Goal: Transaction & Acquisition: Purchase product/service

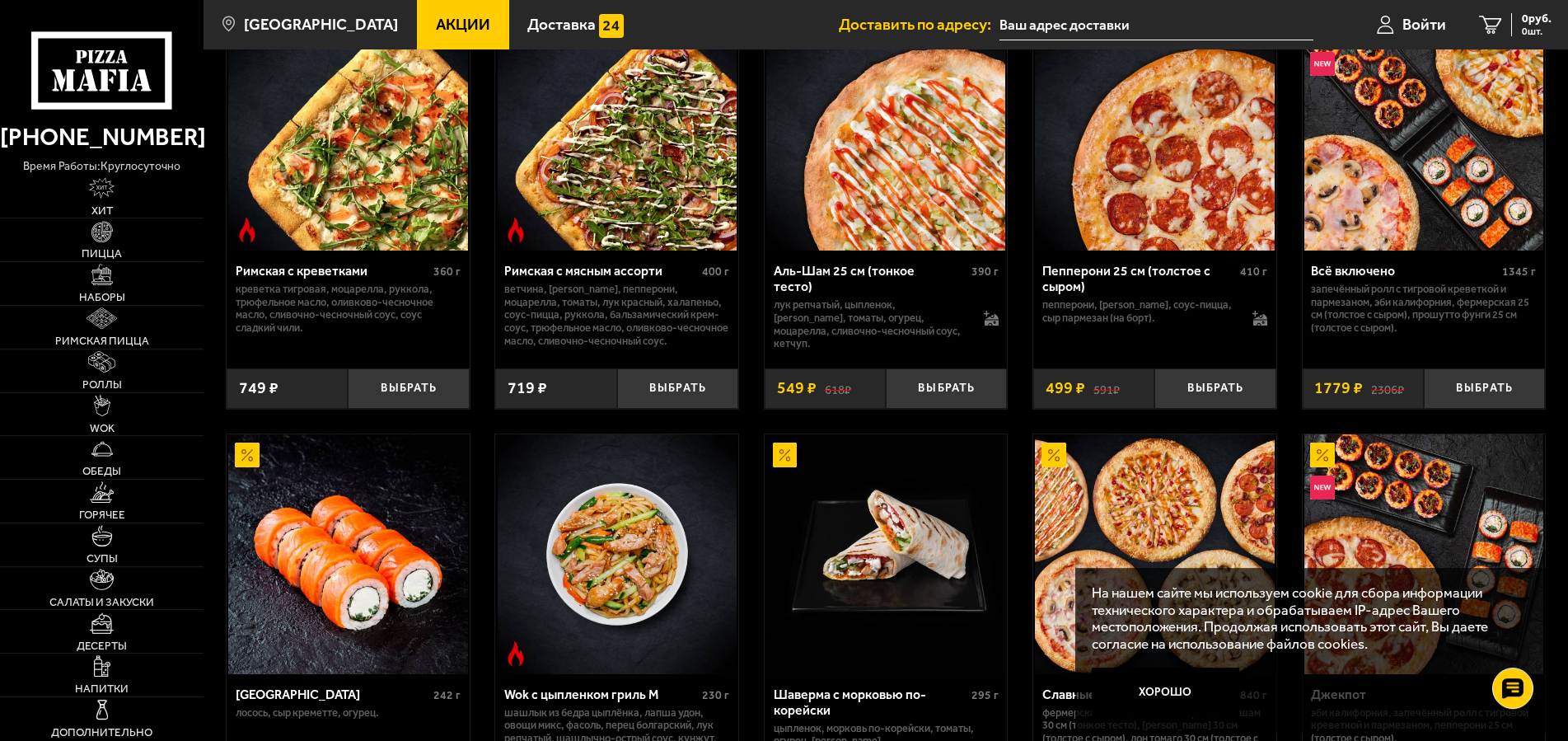
scroll to position [504, 0]
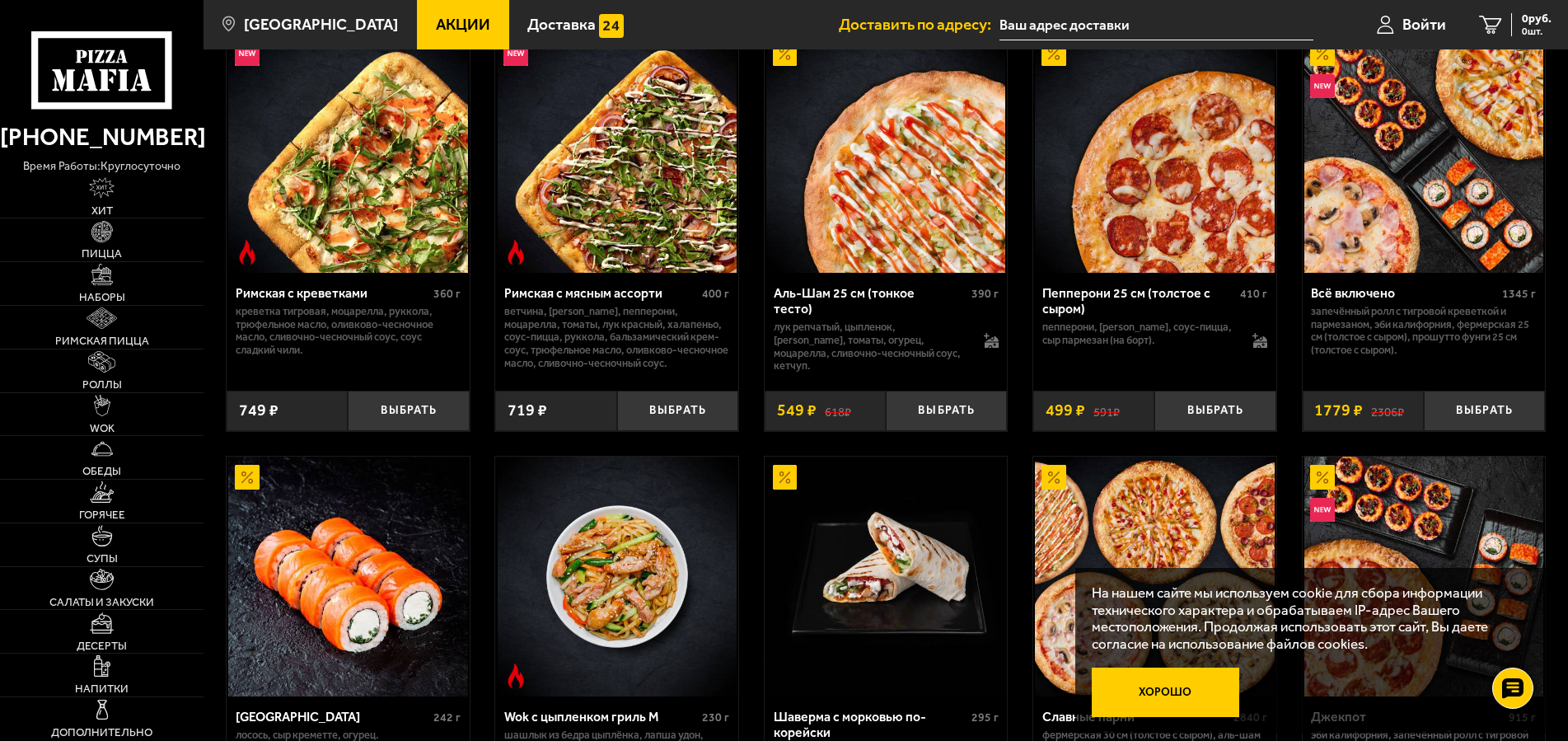
click at [1140, 681] on button "Хорошо" at bounding box center [1165, 691] width 147 height 49
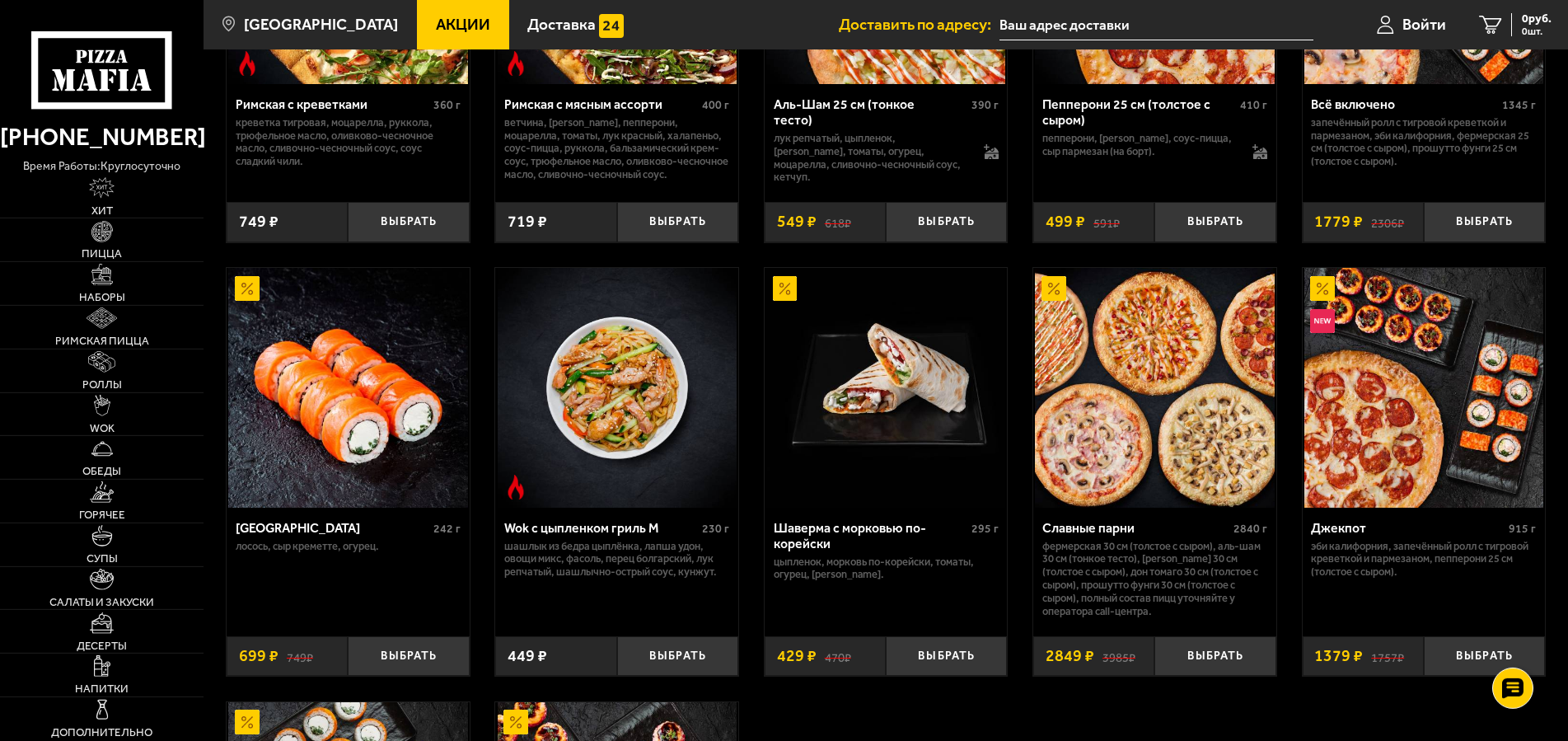
scroll to position [672, 0]
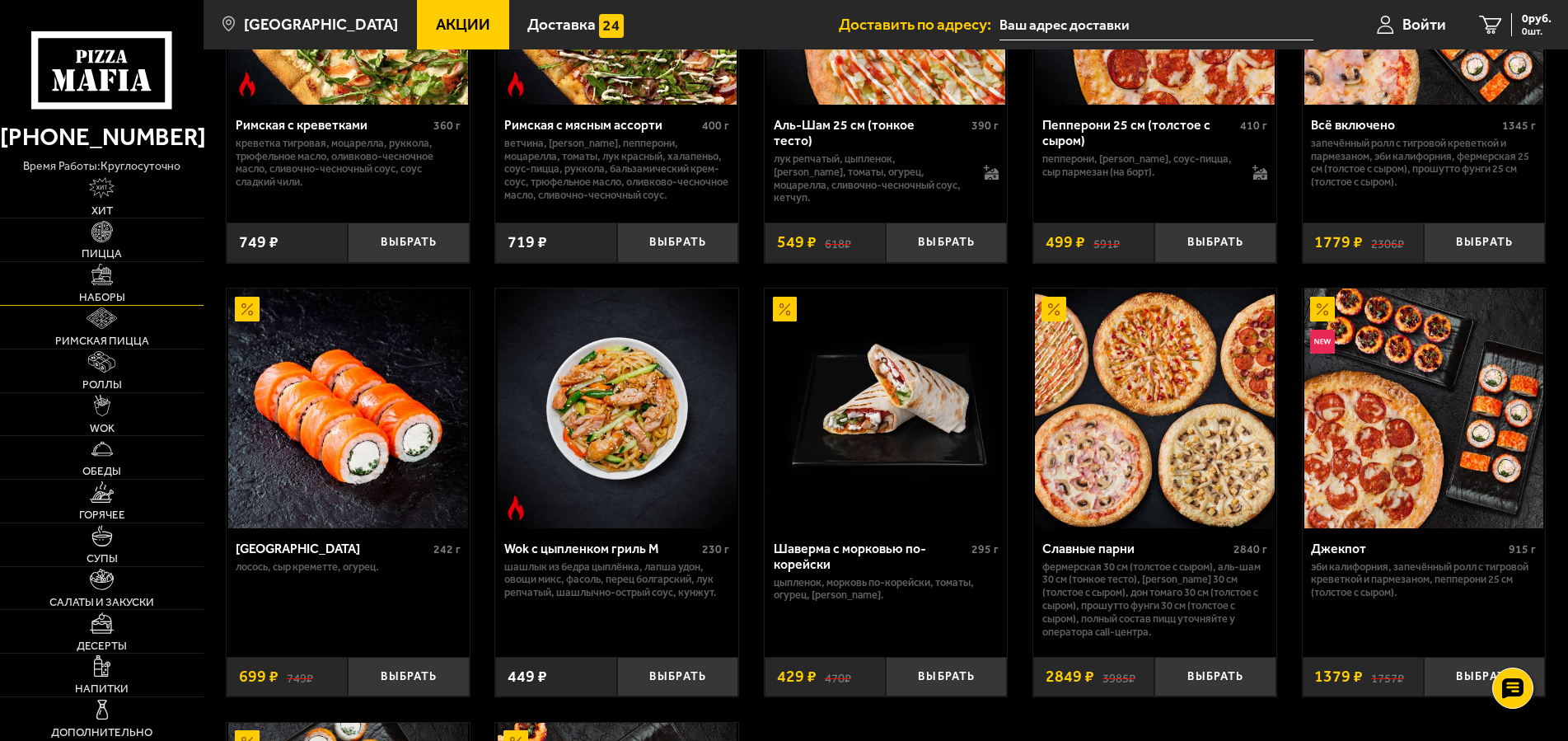
click at [109, 302] on span "Наборы" at bounding box center [102, 297] width 46 height 11
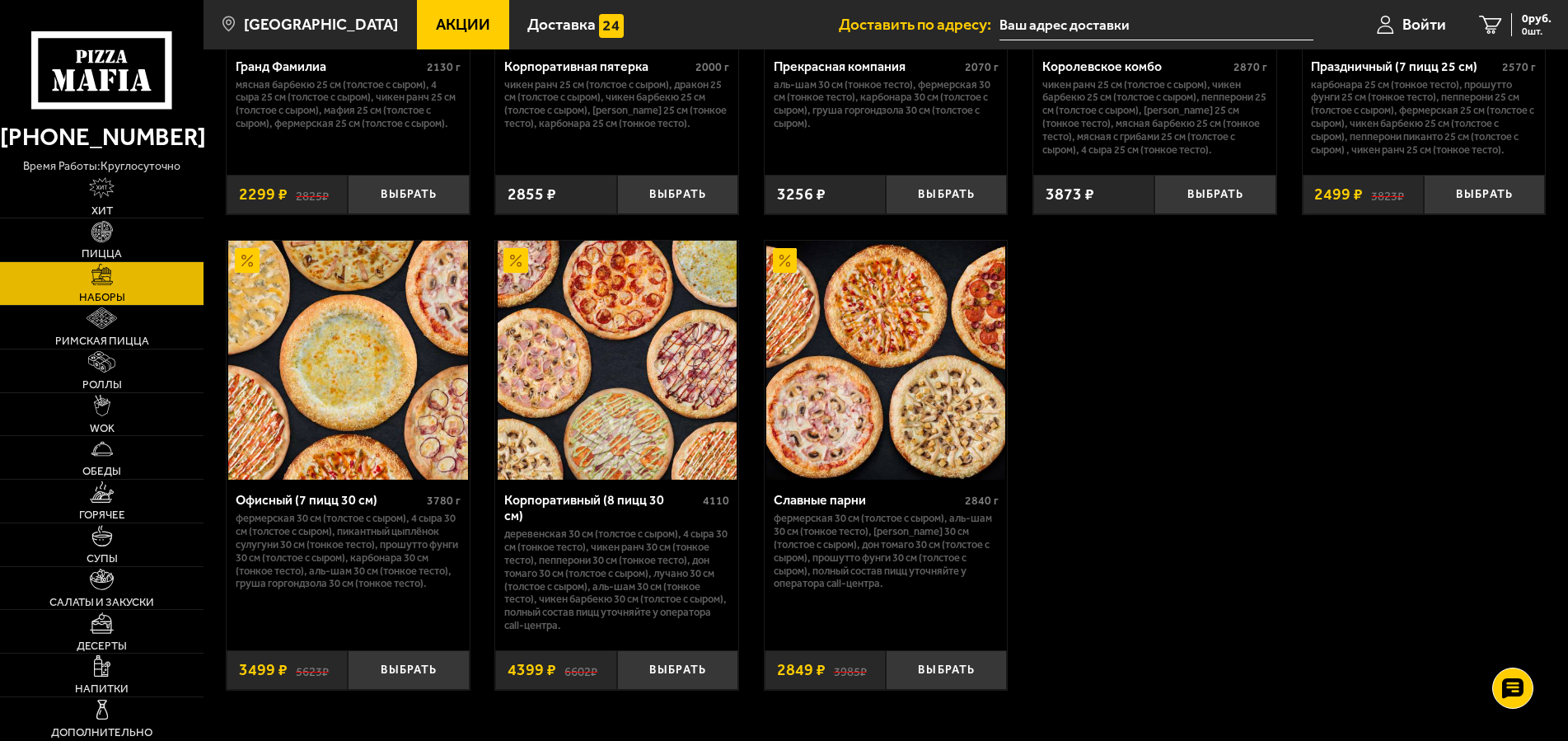
scroll to position [2605, 0]
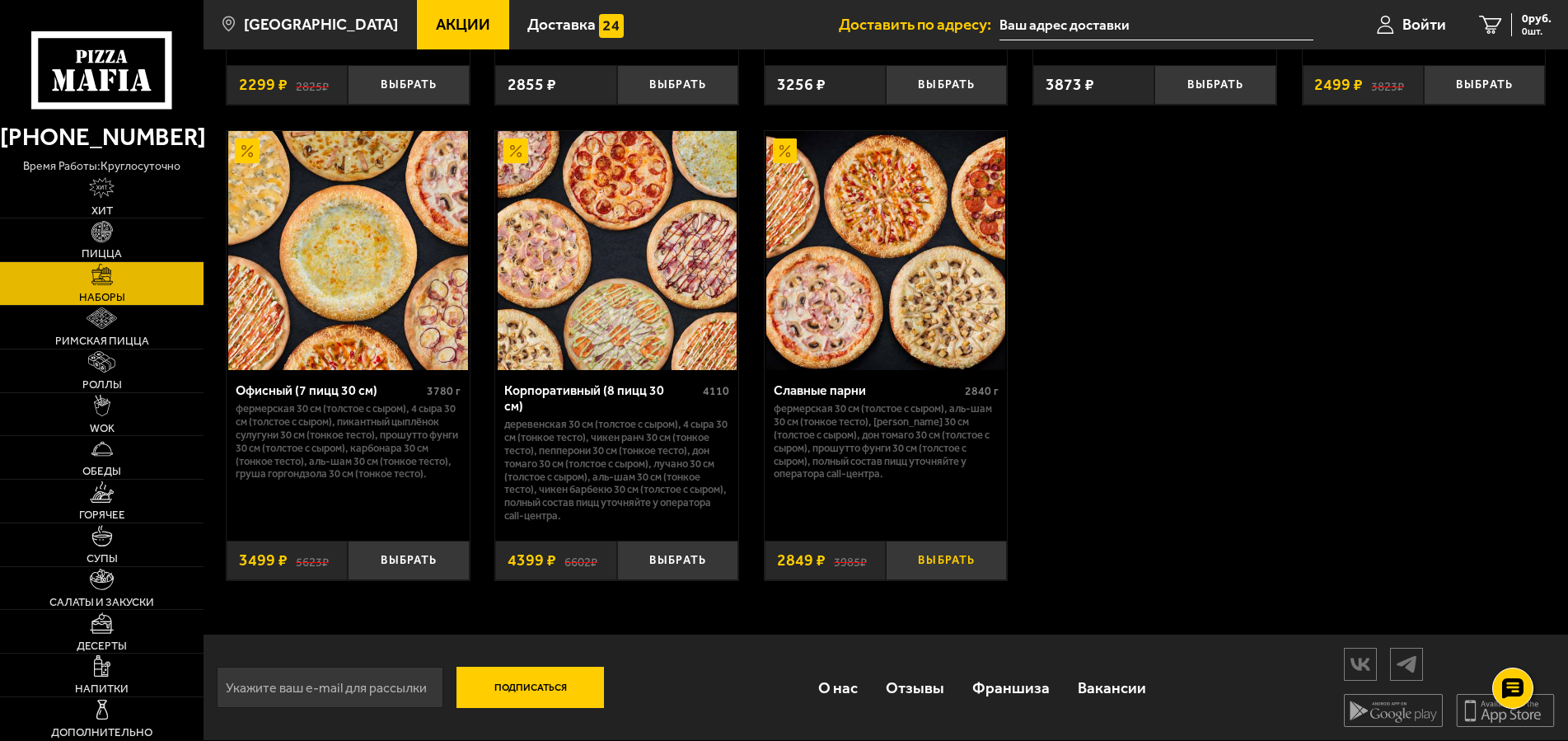
click at [951, 581] on button "Выбрать" at bounding box center [946, 561] width 121 height 41
click at [114, 390] on span "Роллы" at bounding box center [102, 385] width 40 height 11
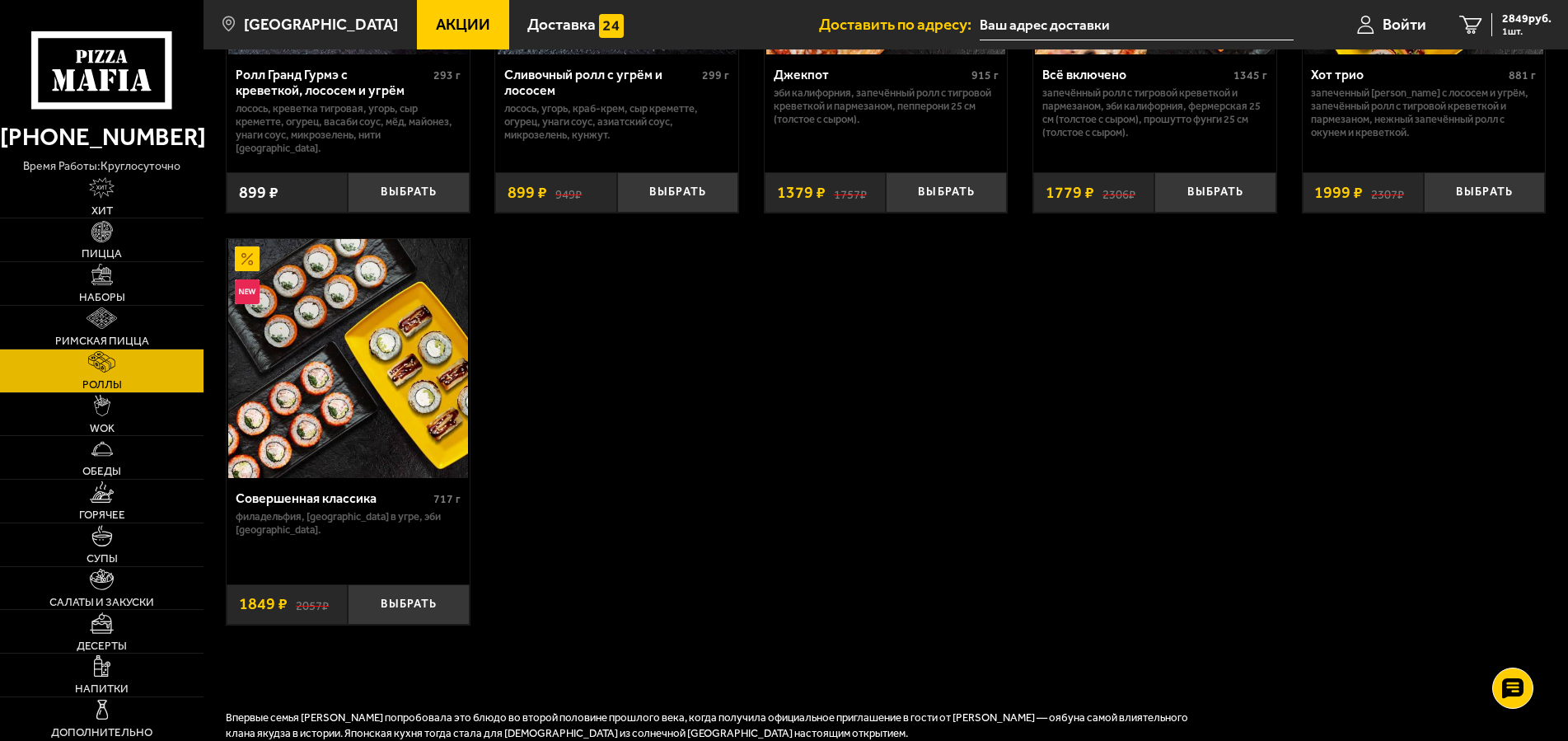
scroll to position [756, 0]
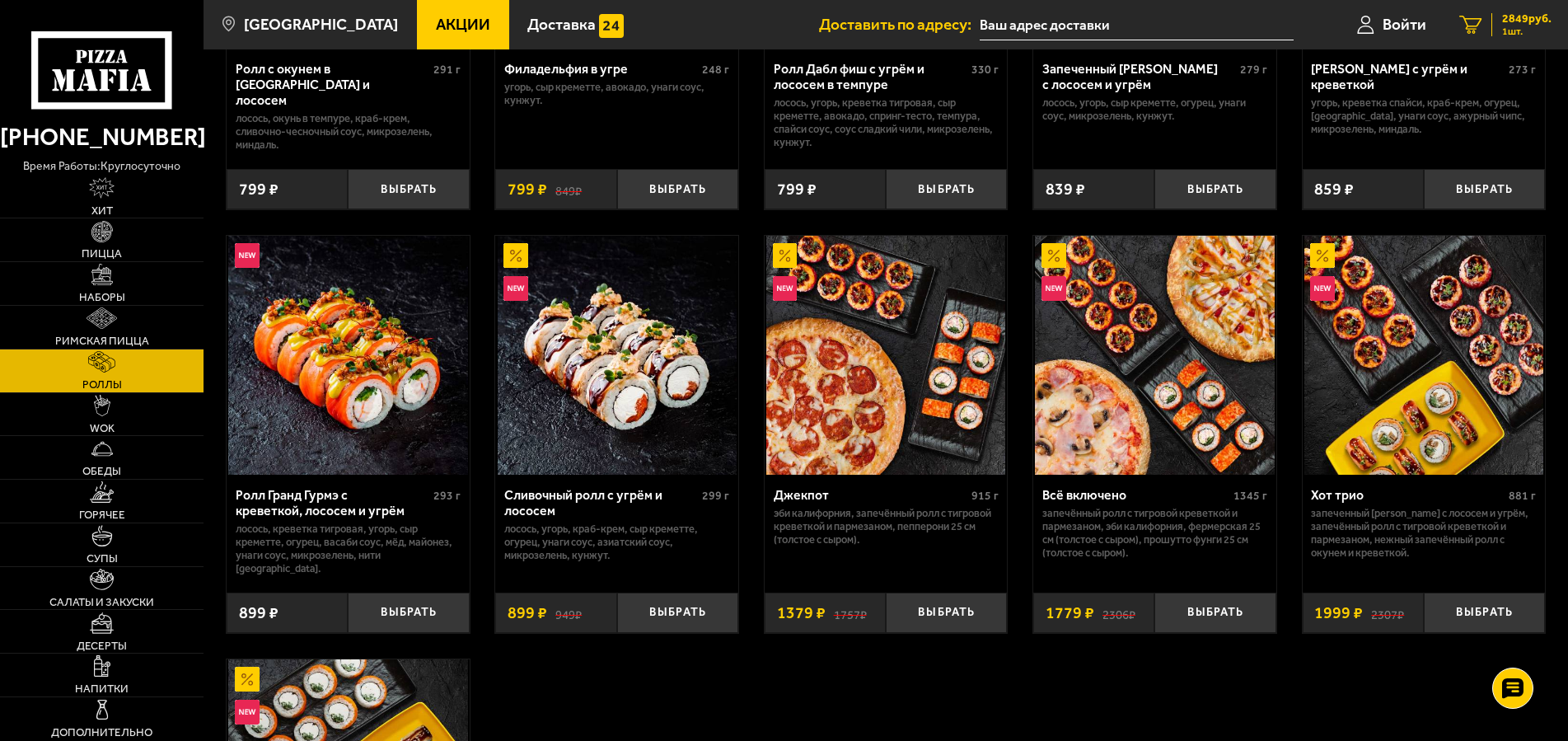
click at [1523, 19] on span "2849 руб." at bounding box center [1526, 19] width 50 height 11
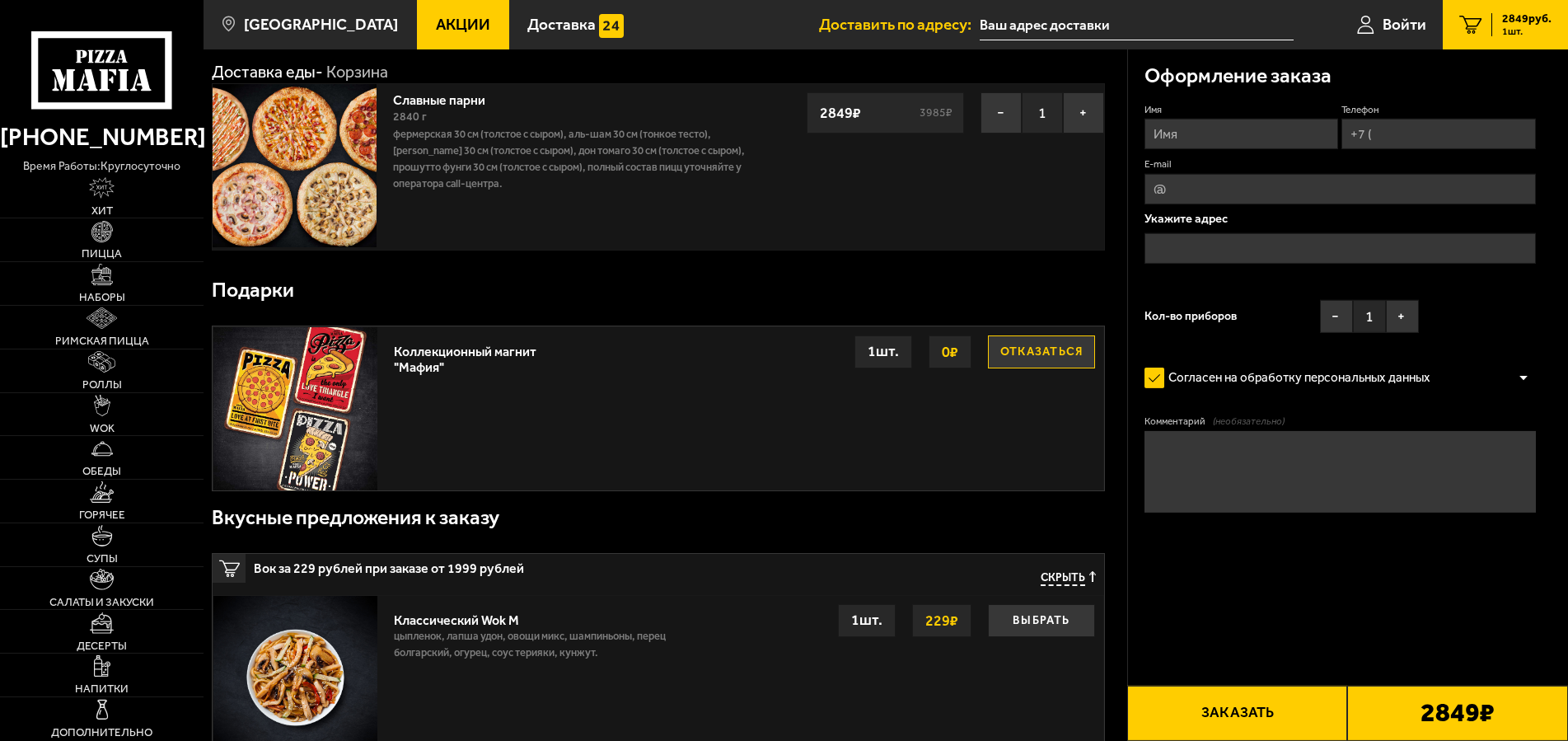
scroll to position [84, 0]
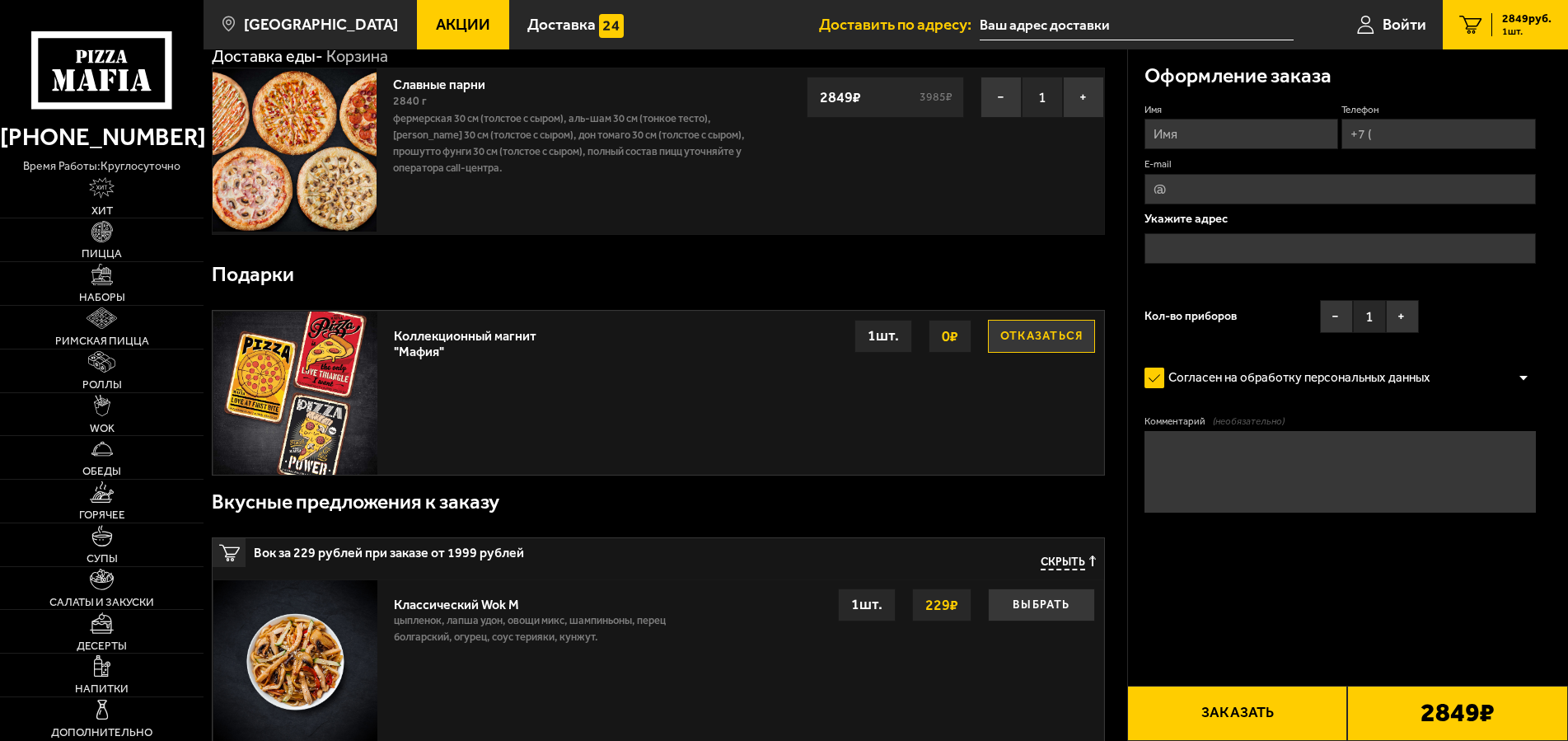
click at [1179, 149] on input "Имя" at bounding box center [1242, 134] width 195 height 30
type input "[PERSON_NAME]"
click at [1342, 149] on input "Телефон" at bounding box center [1439, 134] width 195 height 30
type input "+7 (911) 195-95-07"
click at [1170, 204] on input "E-mail" at bounding box center [1340, 189] width 392 height 30
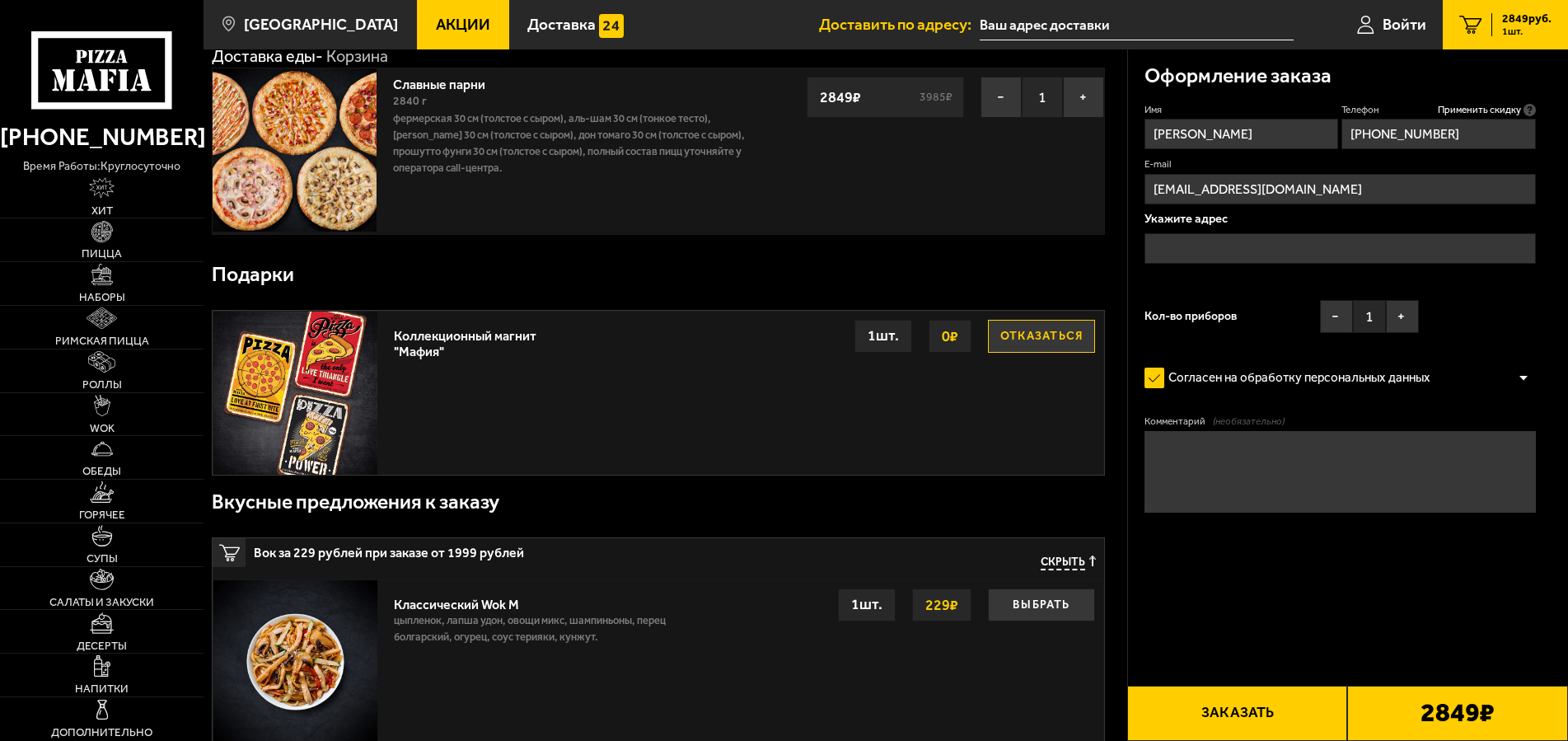
type input "[EMAIL_ADDRESS][DOMAIN_NAME]"
click at [1180, 264] on input "text" at bounding box center [1340, 248] width 392 height 30
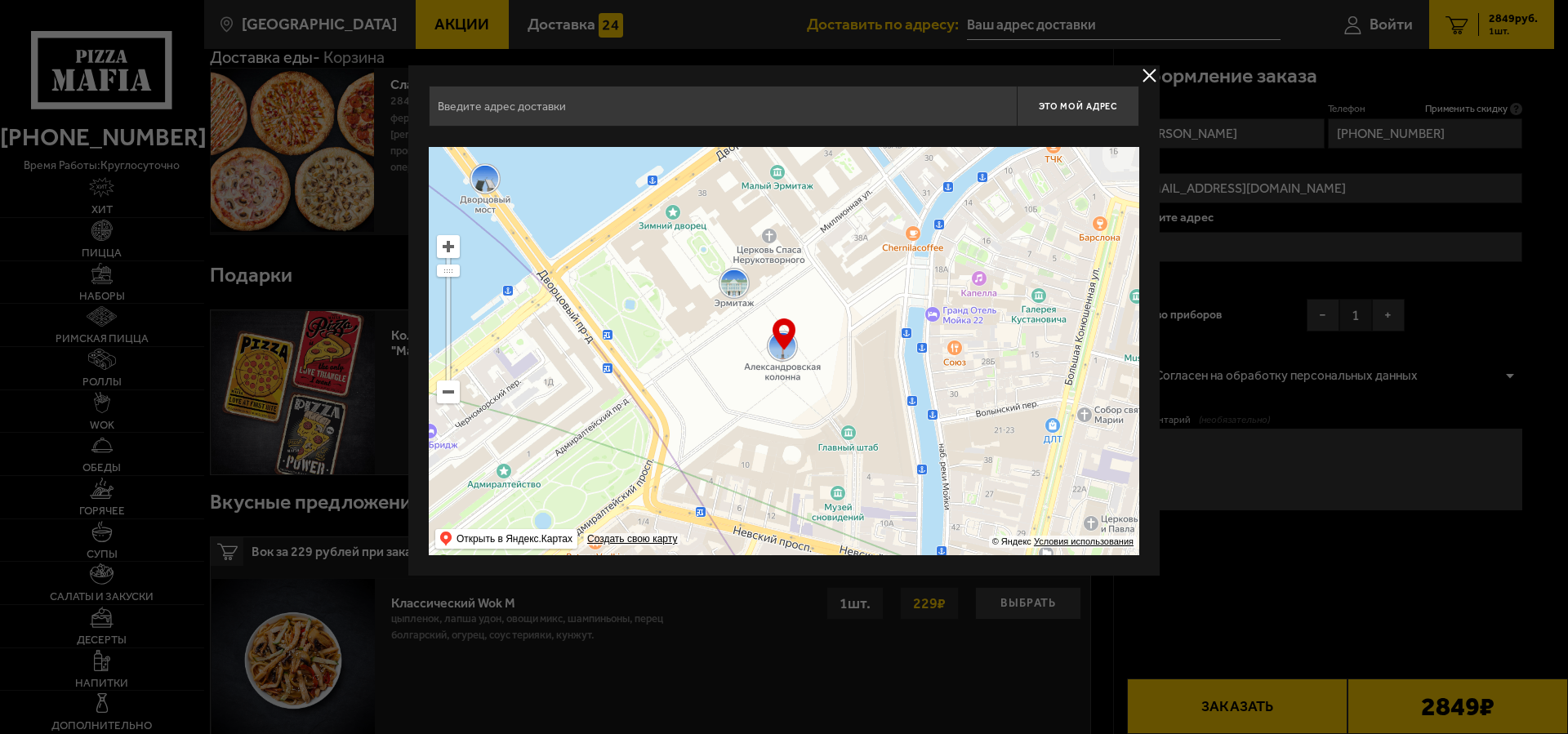
click at [511, 102] on input "text" at bounding box center [722, 106] width 588 height 41
type input "e"
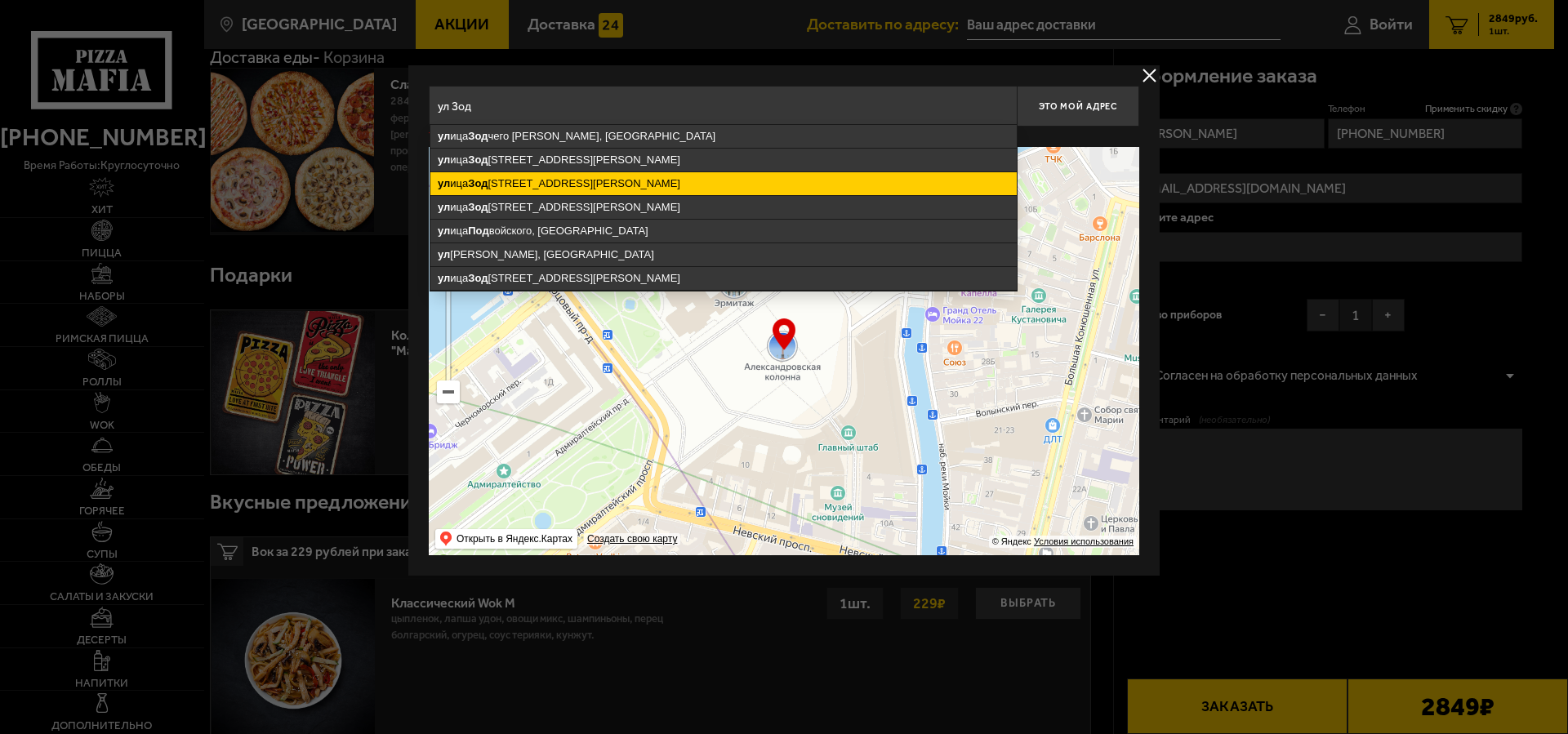
click at [590, 180] on ymaps "ул ица Зод чего Росси, 1-3, Санкт-Петербург" at bounding box center [723, 184] width 586 height 23
type input "Санкт-Петербург, улица Зодчего Росси, 1-3"
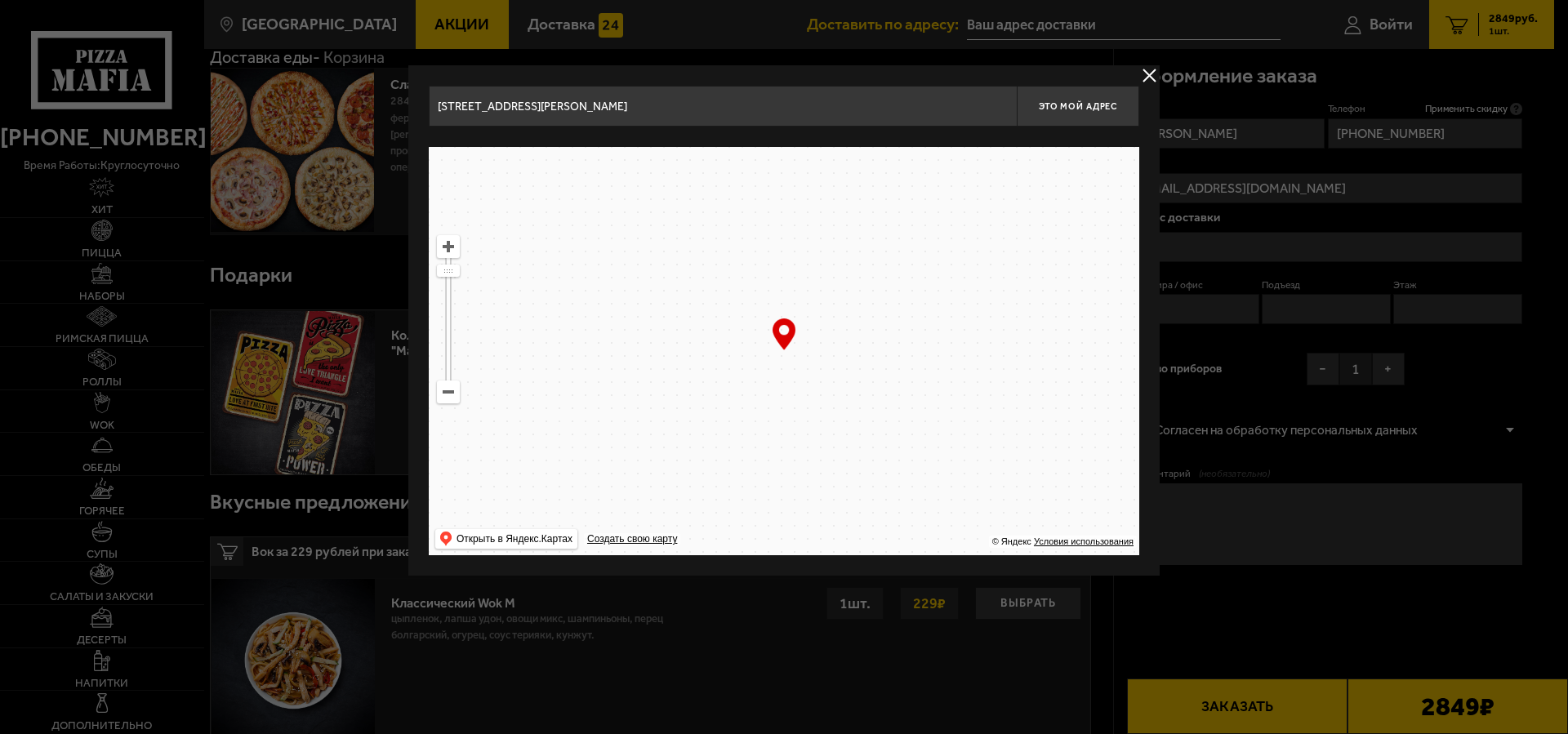
type input "[STREET_ADDRESS][PERSON_NAME]"
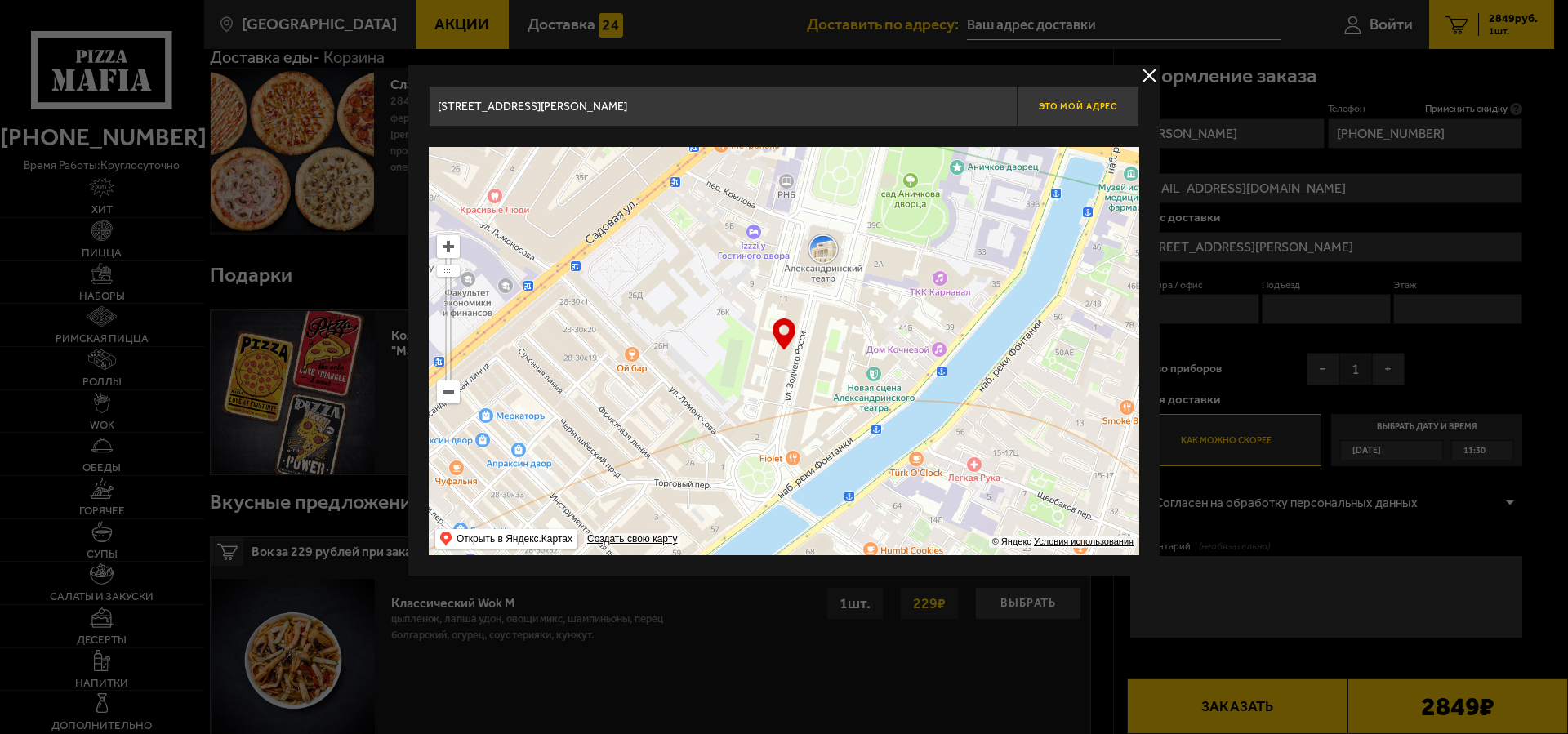
click at [1075, 102] on span "Это мой адрес" at bounding box center [1077, 107] width 78 height 11
type input "[STREET_ADDRESS][PERSON_NAME]"
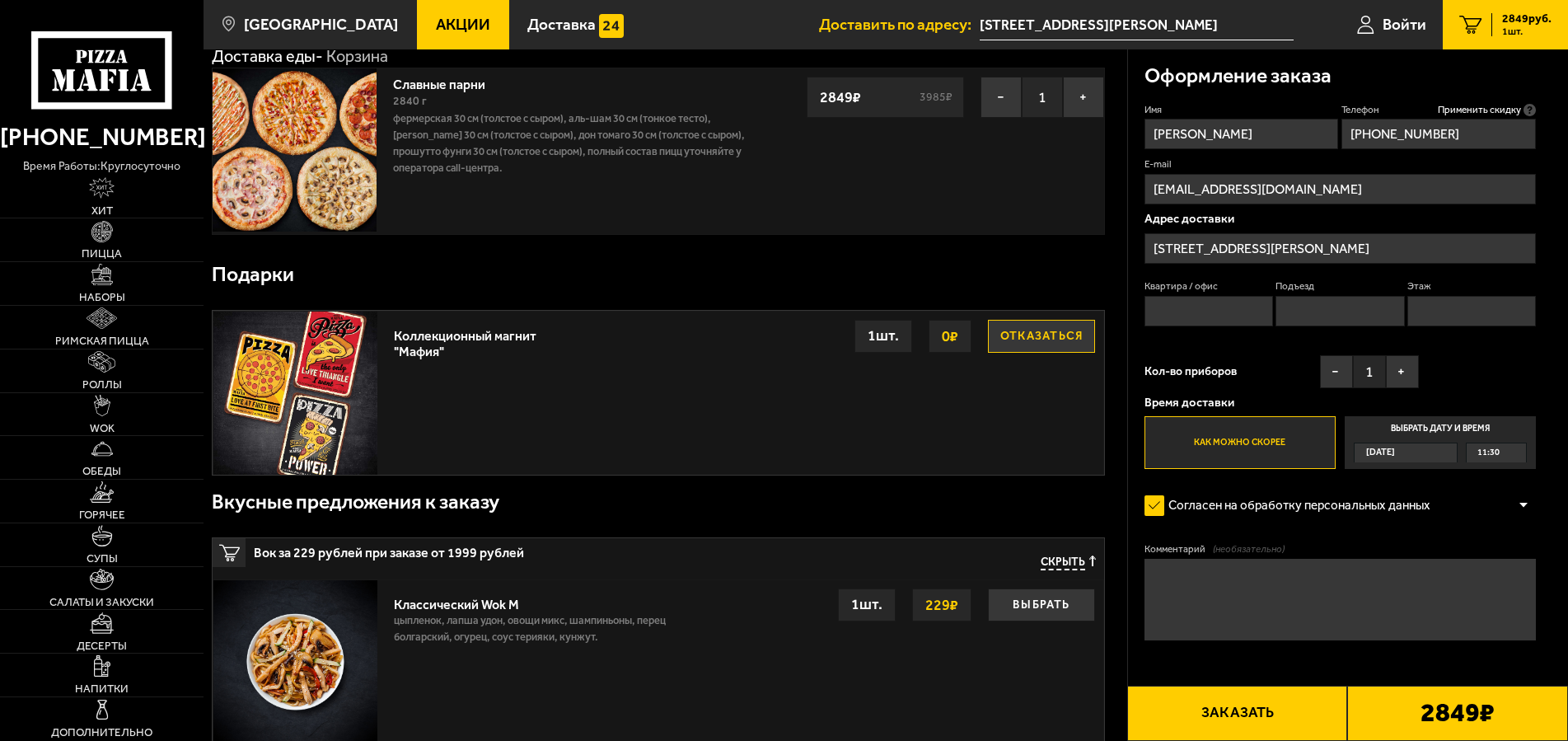
scroll to position [252, 0]
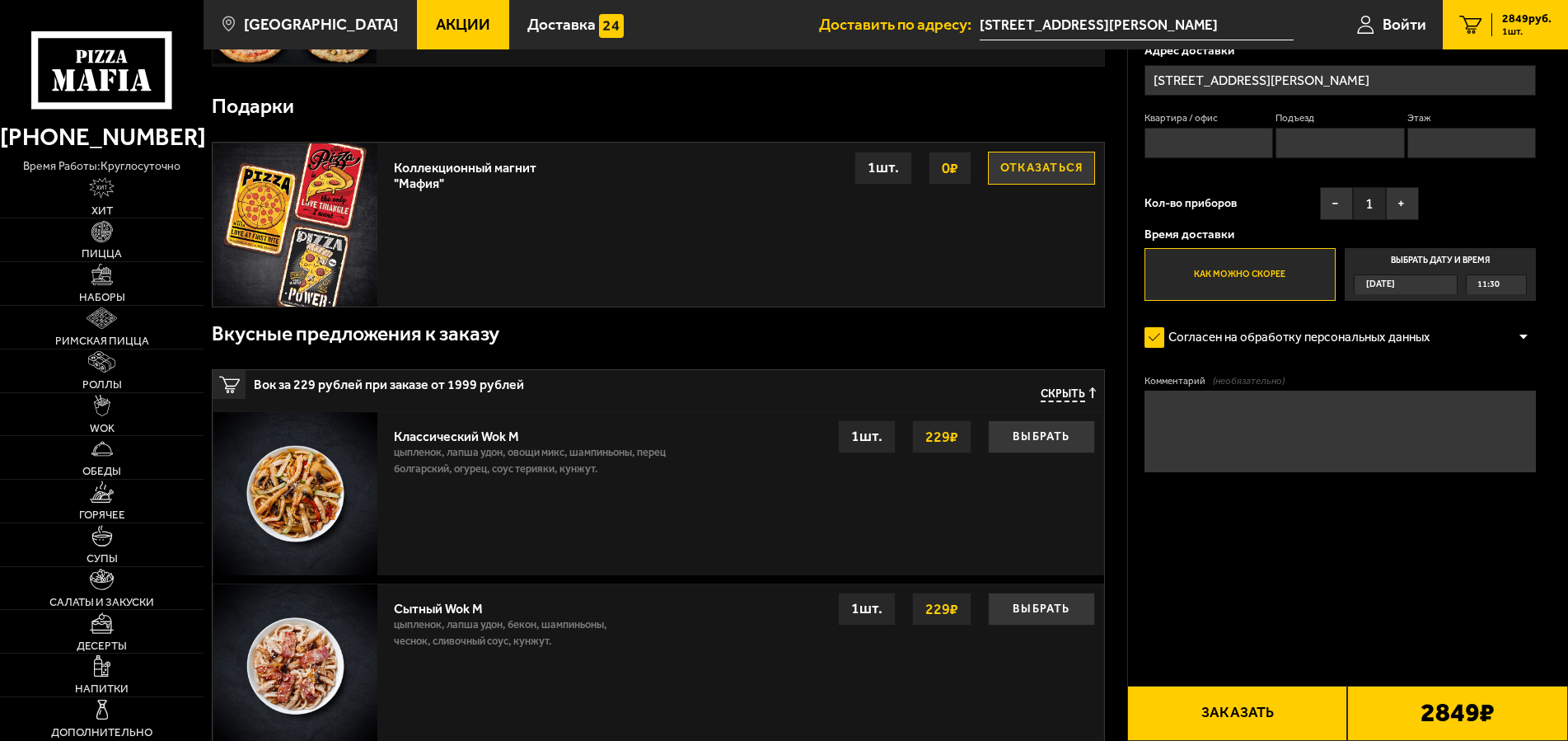
click at [1495, 294] on span "11:30" at bounding box center [1488, 284] width 22 height 19
click at [0, 0] on input "Выбрать дату и время Сегодня 11:30" at bounding box center [0, 0] width 0 height 0
click at [1501, 294] on div "11:30" at bounding box center [1496, 284] width 60 height 19
click at [1477, 294] on div "11:30" at bounding box center [1496, 284] width 60 height 19
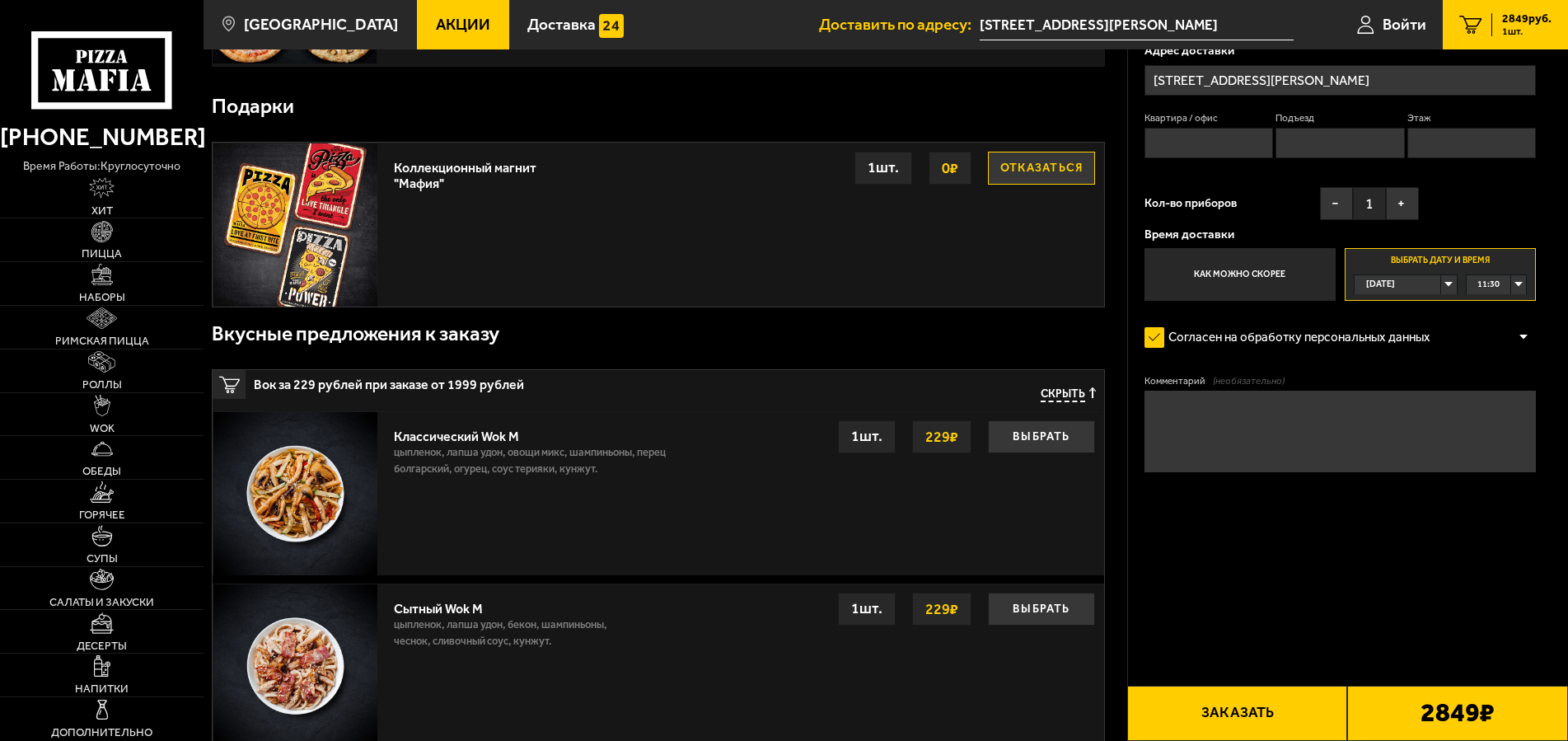
click at [1477, 294] on div "11:30" at bounding box center [1496, 284] width 60 height 19
click at [1479, 294] on span "11:30" at bounding box center [1488, 284] width 22 height 19
click at [1502, 294] on div "11:30" at bounding box center [1496, 284] width 60 height 19
click at [1437, 294] on div "[DATE]" at bounding box center [1397, 284] width 86 height 19
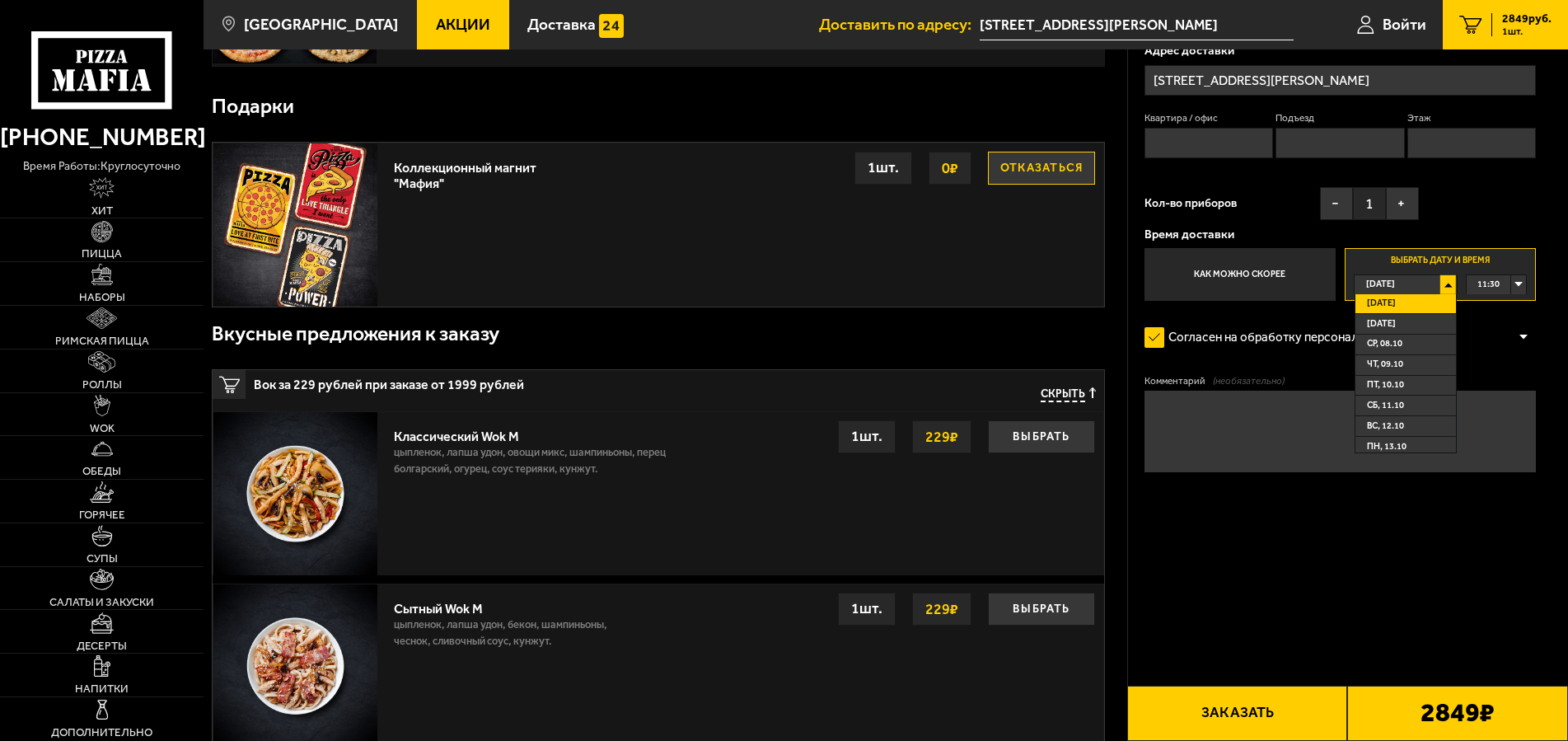
click at [1439, 294] on div "[DATE]" at bounding box center [1397, 284] width 86 height 19
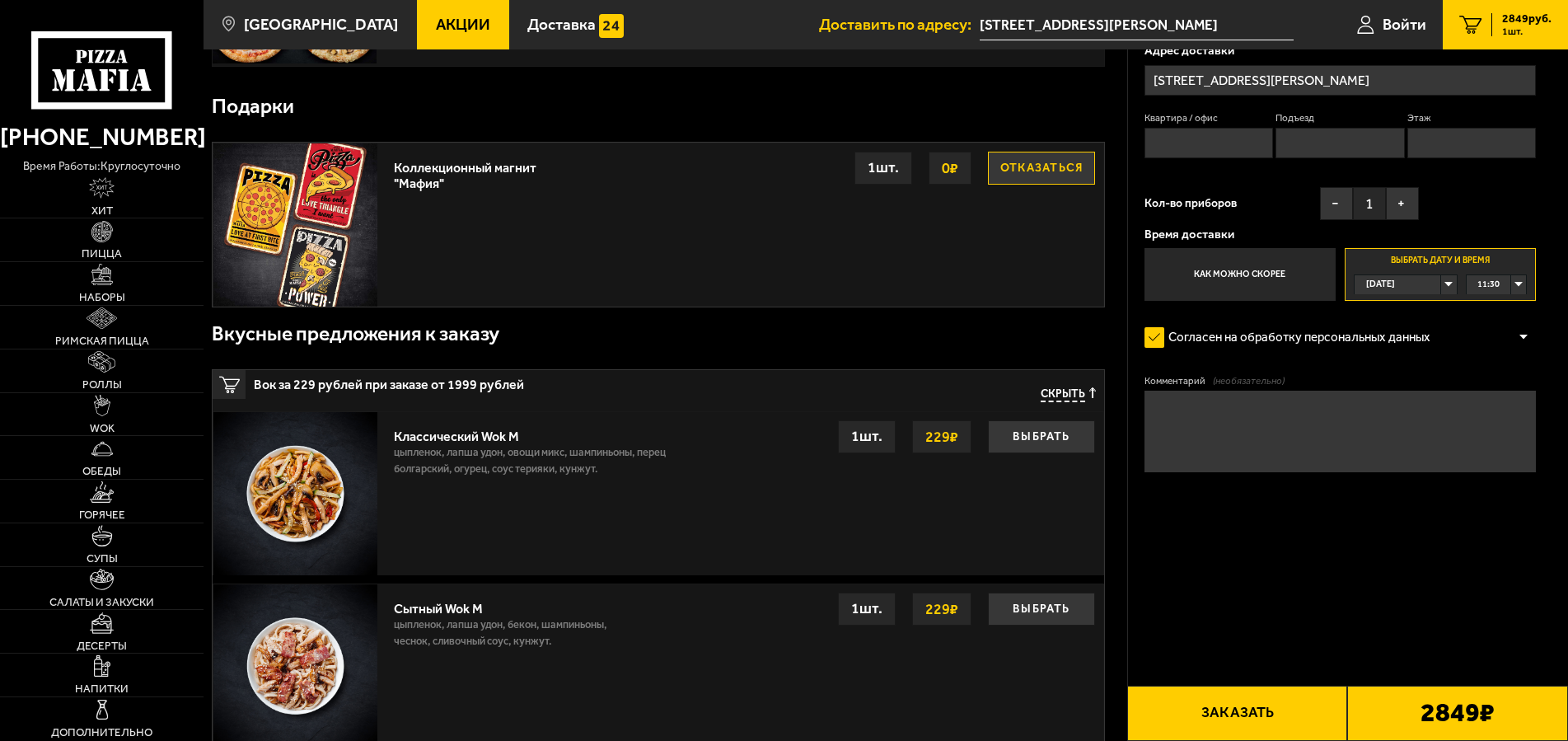
click at [1478, 294] on span "11:30" at bounding box center [1488, 284] width 22 height 19
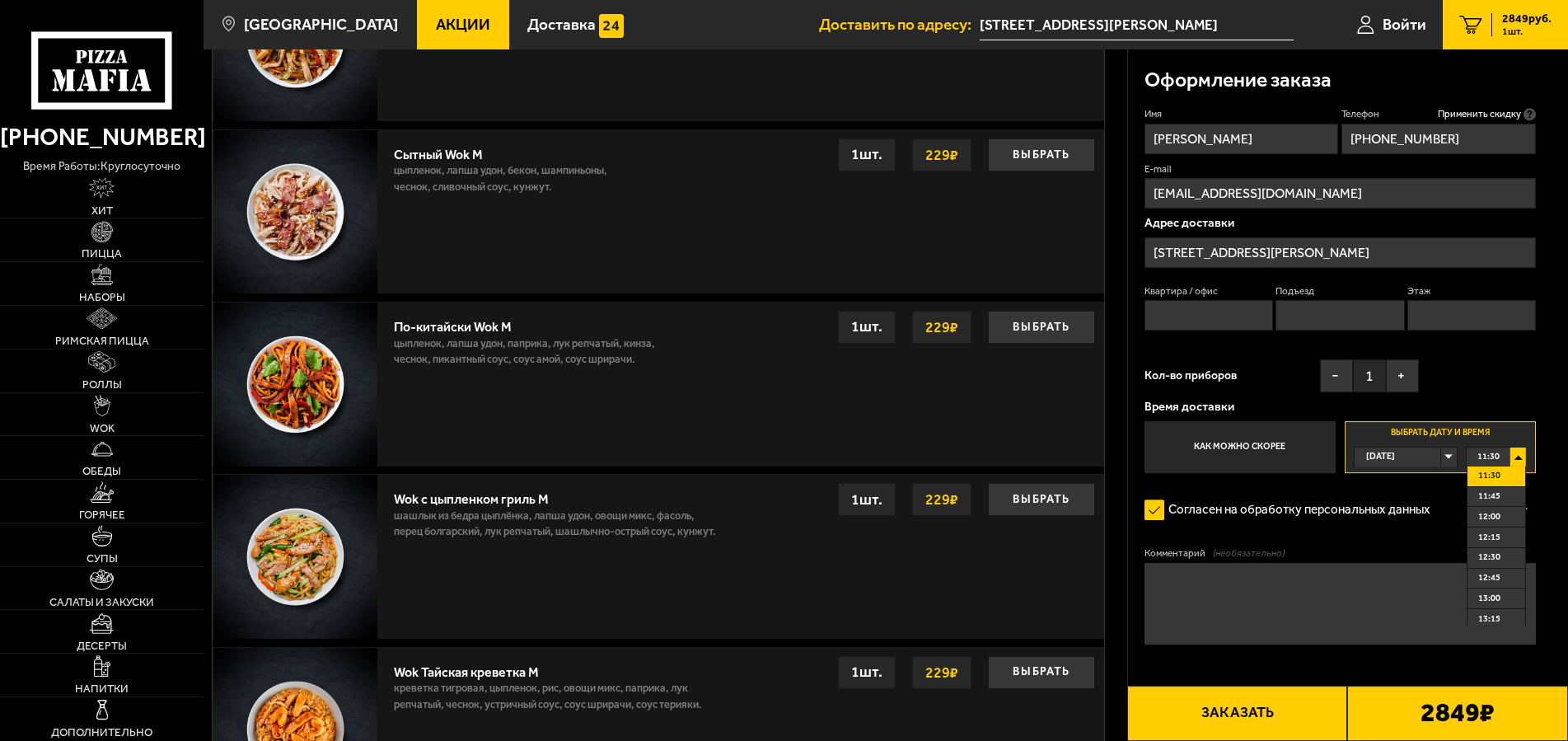
scroll to position [756, 0]
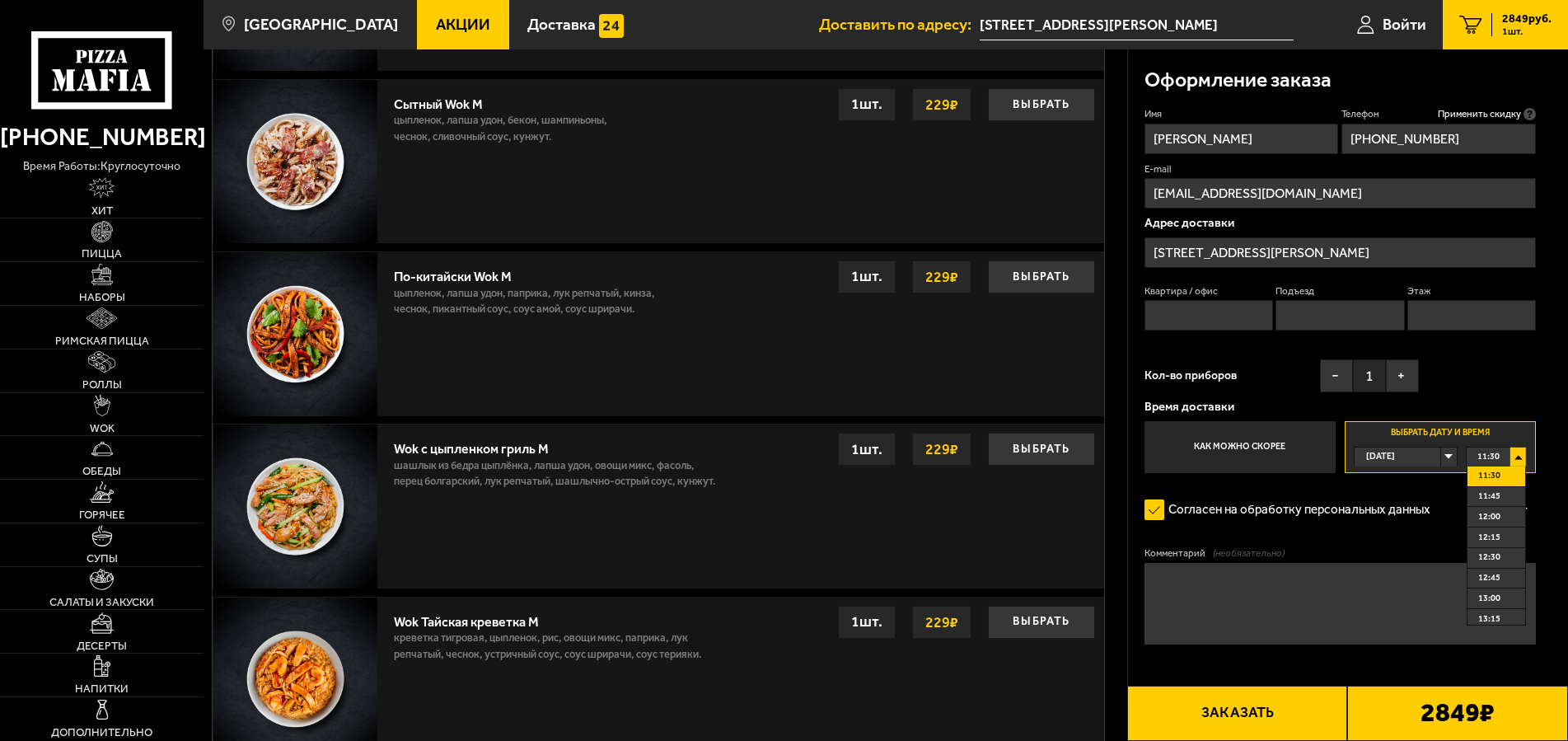
click at [1486, 447] on span "11:30" at bounding box center [1488, 456] width 22 height 19
click at [1485, 447] on span "11:30" at bounding box center [1488, 456] width 22 height 19
click at [1502, 447] on div "11:30" at bounding box center [1496, 456] width 60 height 19
click at [1501, 447] on div "11:30" at bounding box center [1496, 456] width 60 height 19
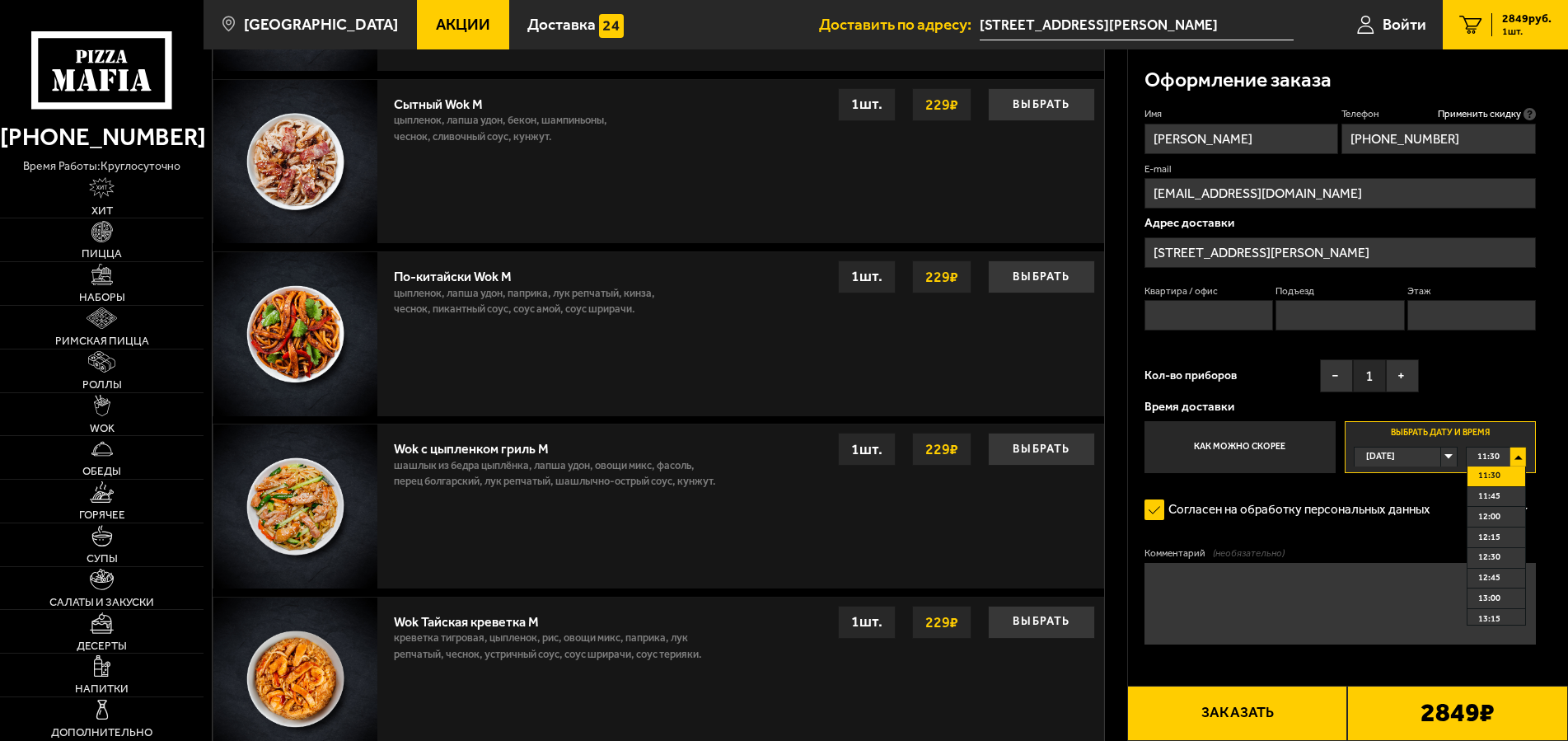
click at [1476, 447] on div "11:30" at bounding box center [1496, 456] width 60 height 19
click at [1480, 447] on span "11:30" at bounding box center [1488, 456] width 22 height 19
click at [1500, 336] on div "Имя Светлана Телефон Применить скидку Вы будете зарегистрированы автоматически.…" at bounding box center [1340, 290] width 392 height 366
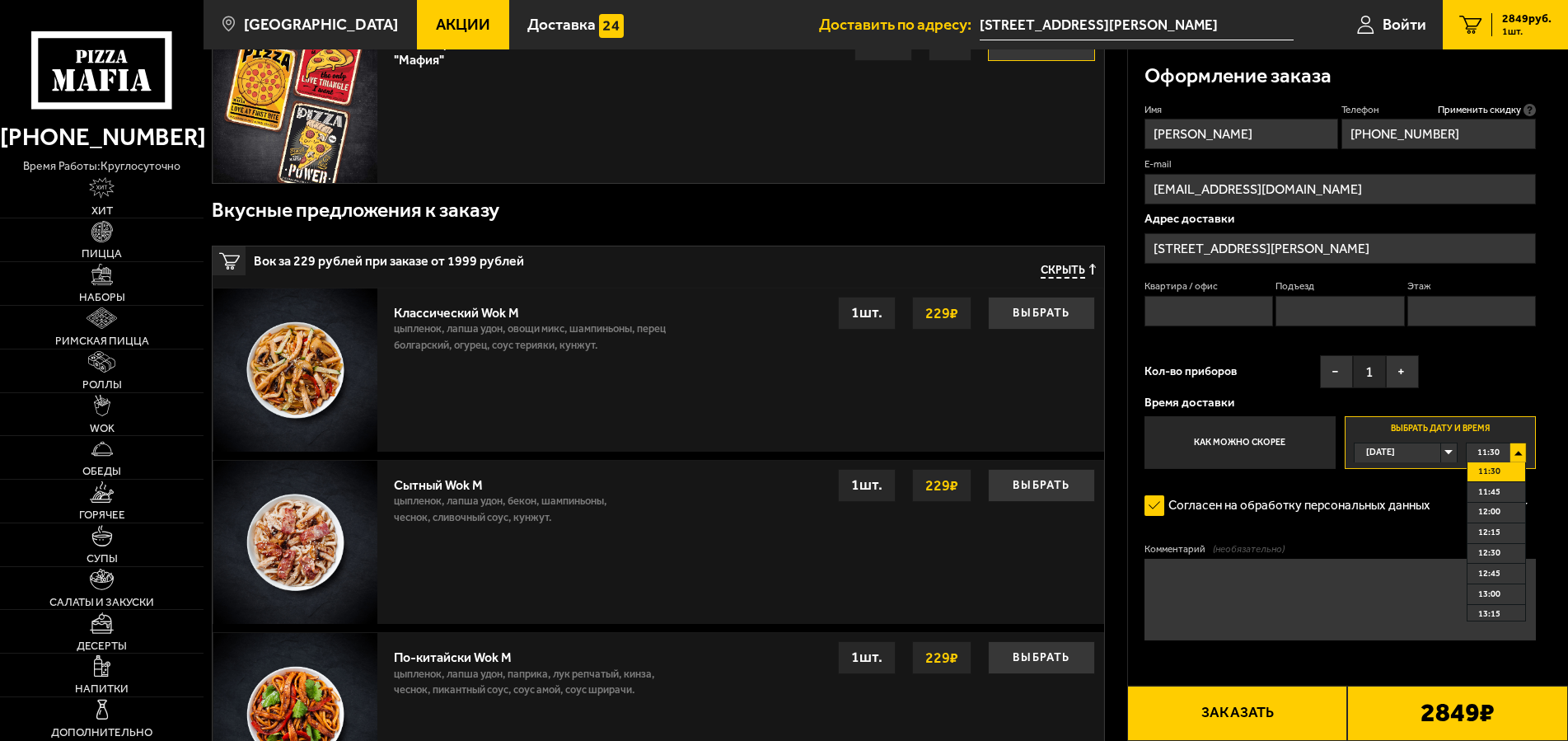
scroll to position [420, 0]
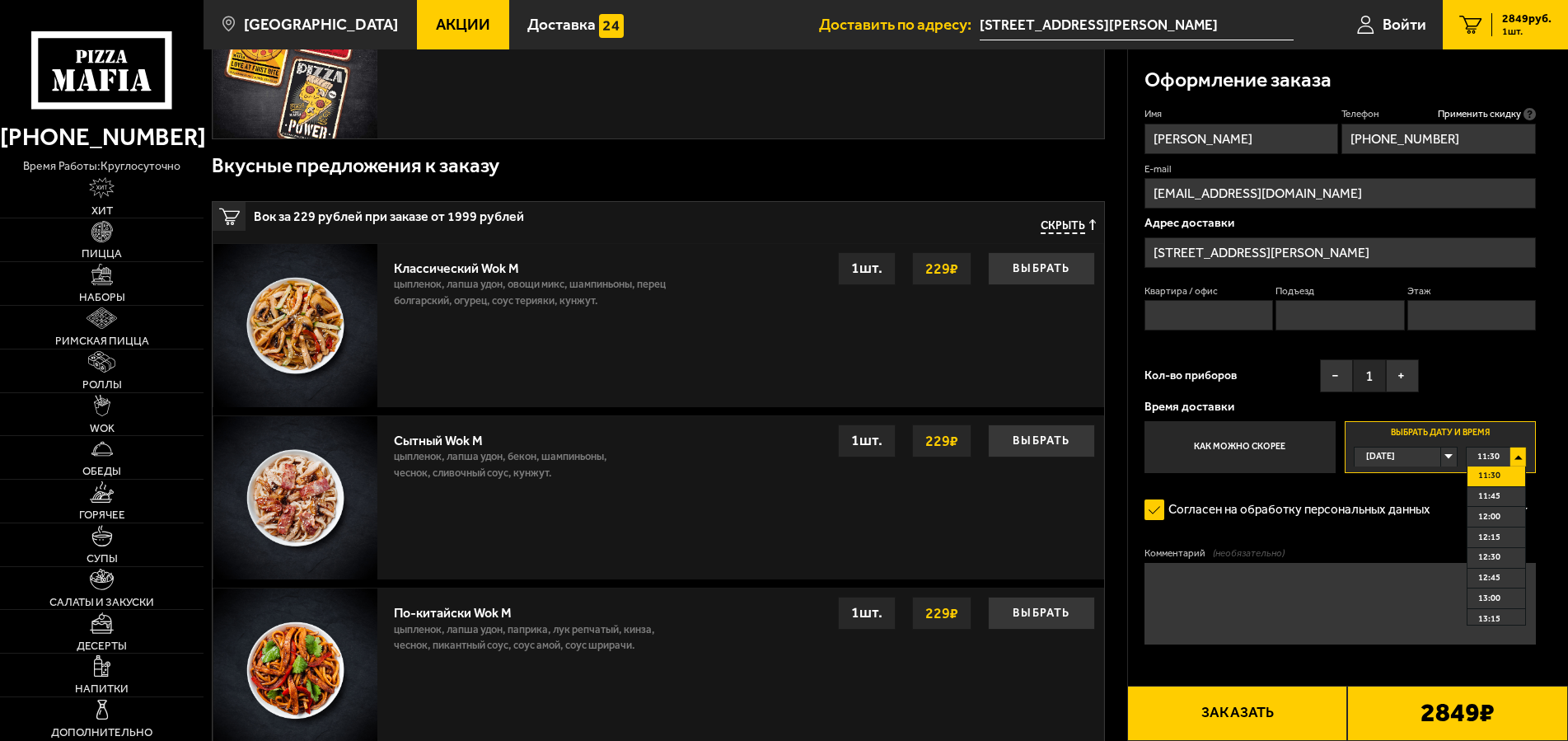
click at [1482, 447] on span "11:30" at bounding box center [1488, 456] width 22 height 19
click at [1475, 447] on div "11:30" at bounding box center [1496, 456] width 60 height 19
click at [1440, 447] on div "[DATE]" at bounding box center [1397, 456] width 86 height 19
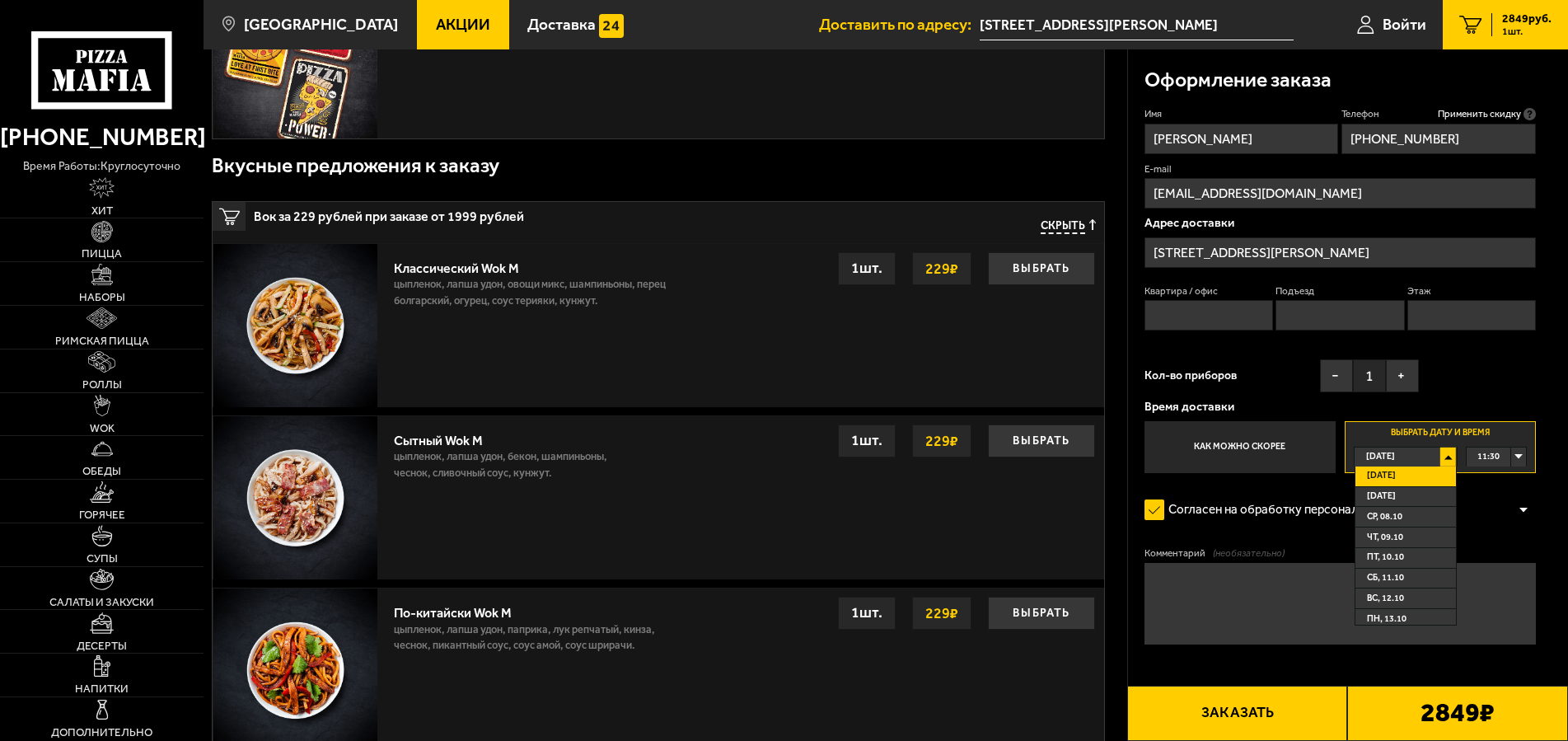
click at [1396, 466] on span "[DATE]" at bounding box center [1381, 475] width 29 height 19
click at [1475, 447] on div "11:30" at bounding box center [1496, 456] width 60 height 19
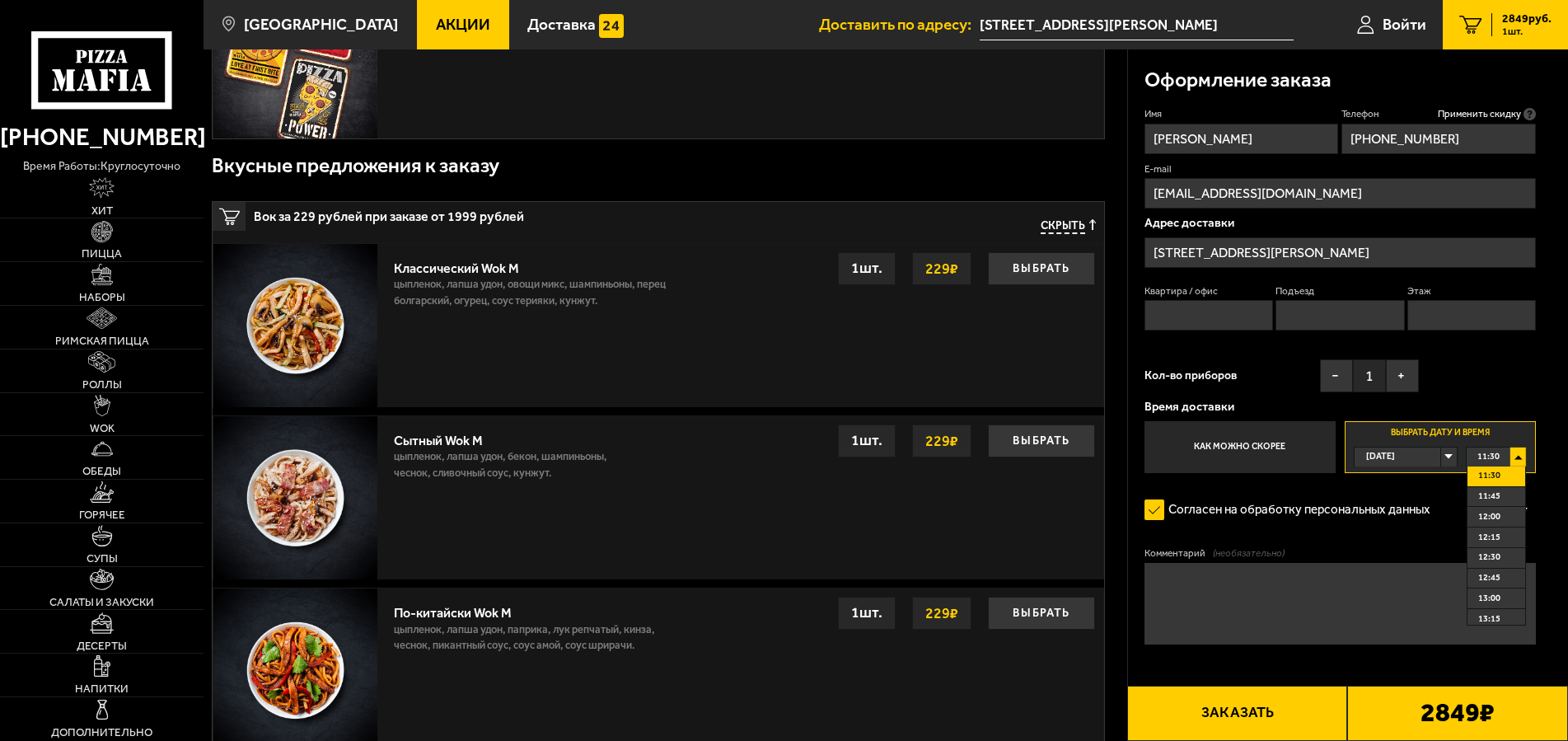
click at [1476, 447] on div "11:30" at bounding box center [1496, 456] width 60 height 19
click at [1495, 447] on div "11:30" at bounding box center [1496, 456] width 60 height 19
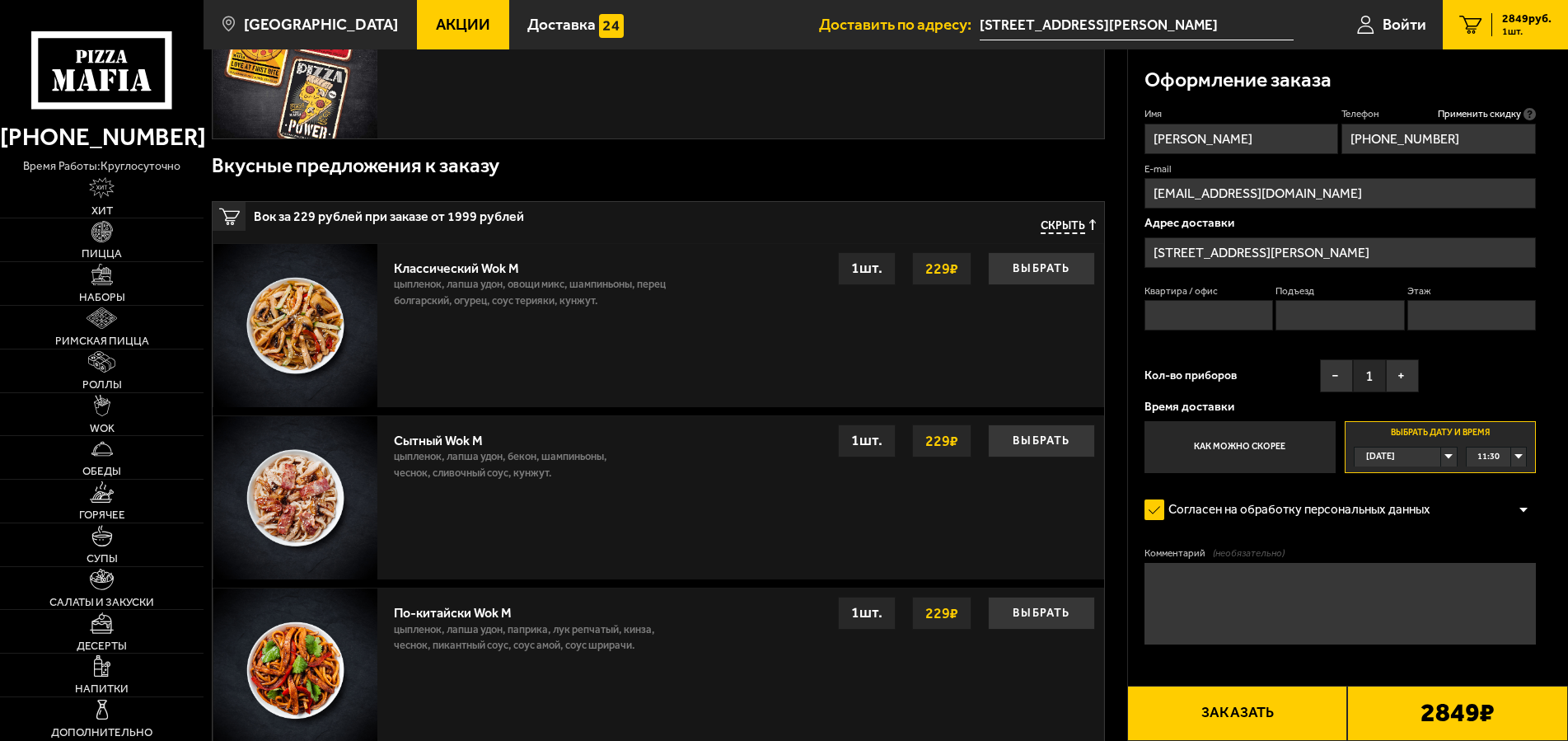
click at [1482, 447] on span "11:30" at bounding box center [1488, 456] width 22 height 19
click at [1483, 447] on span "11:30" at bounding box center [1488, 456] width 22 height 19
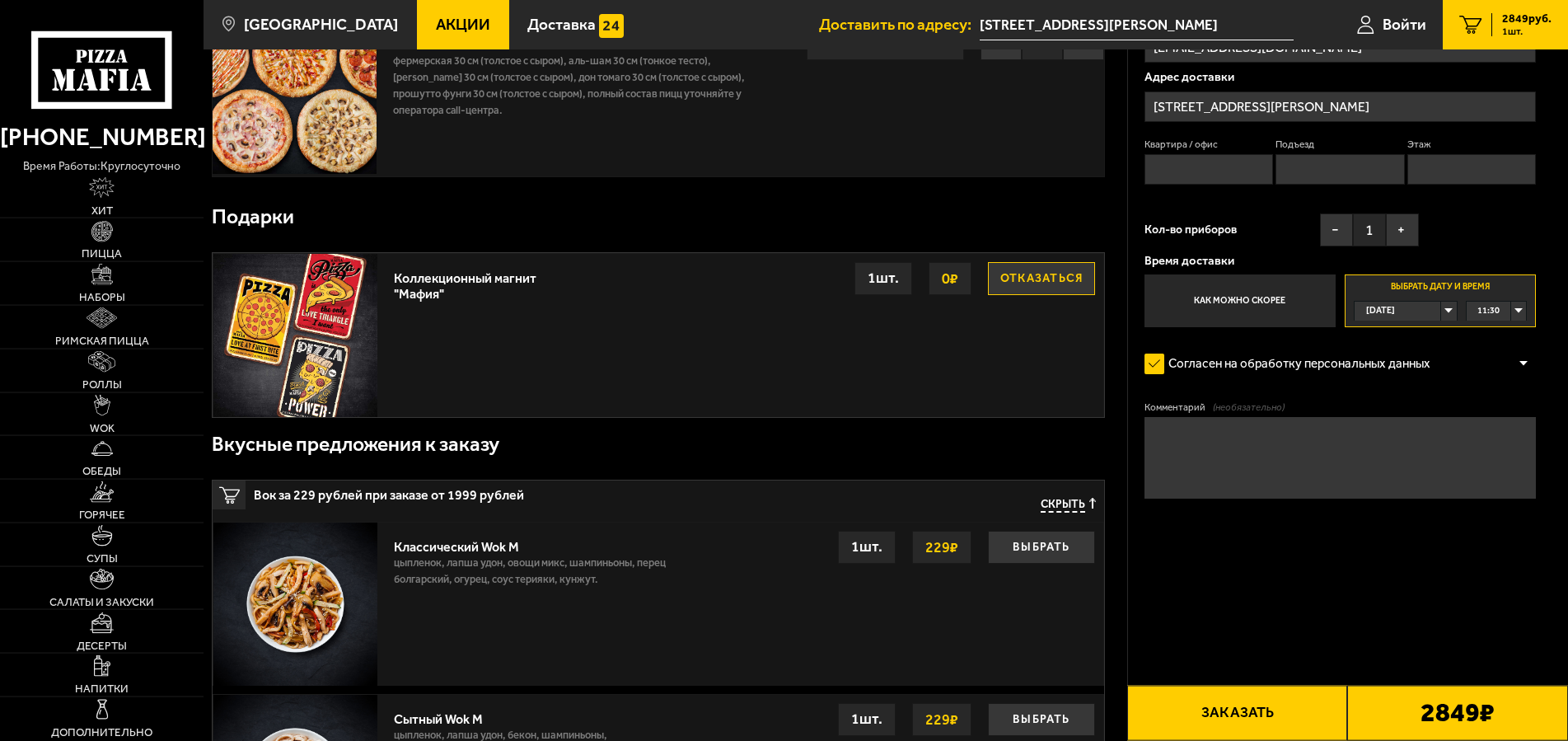
scroll to position [168, 0]
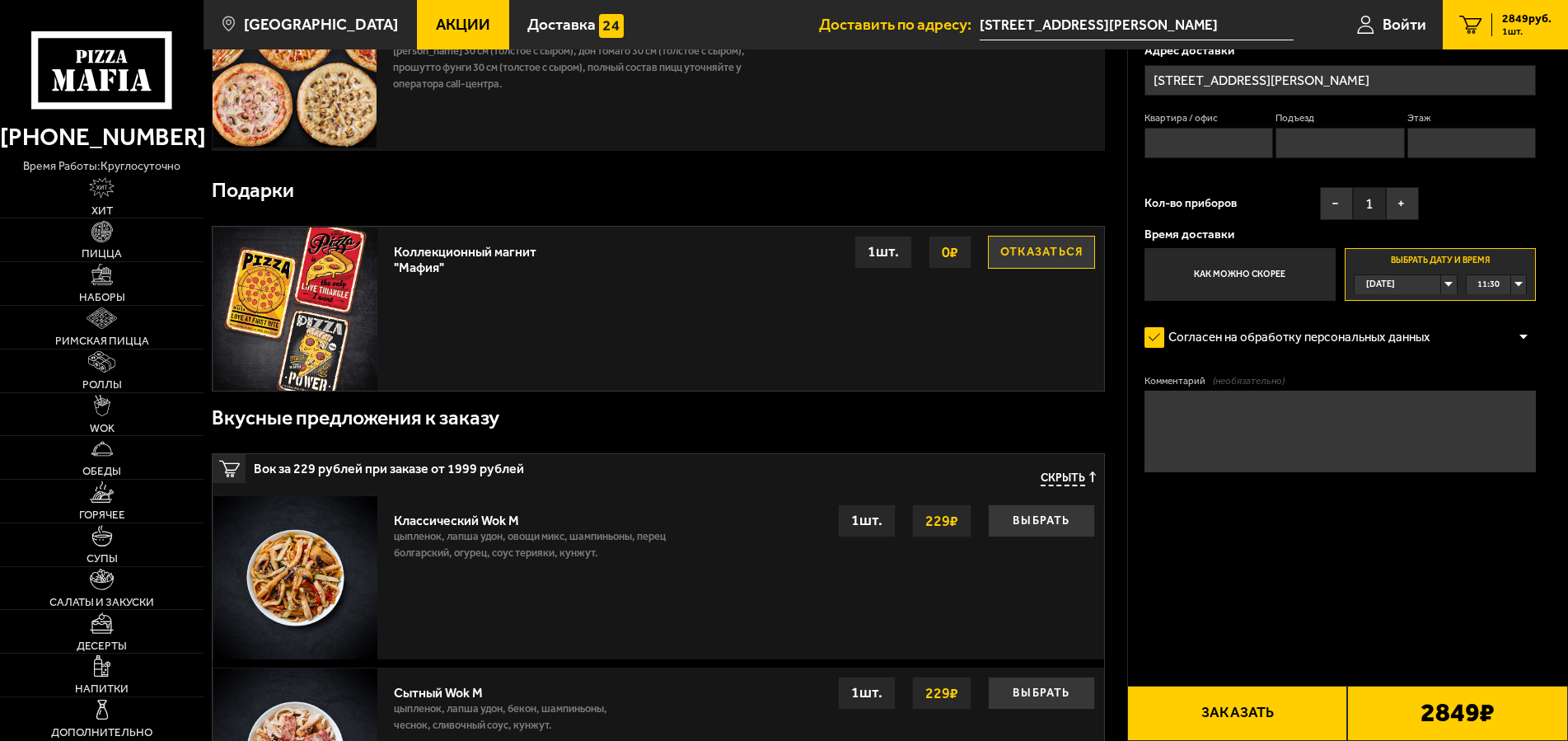
click at [1480, 294] on span "11:30" at bounding box center [1488, 284] width 22 height 19
click at [1503, 294] on div "11:30" at bounding box center [1496, 284] width 60 height 19
click at [1539, 569] on div "Оформление заказа Имя Светлана Телефон Применить скидку Вы будете зарегистриров…" at bounding box center [1348, 225] width 440 height 687
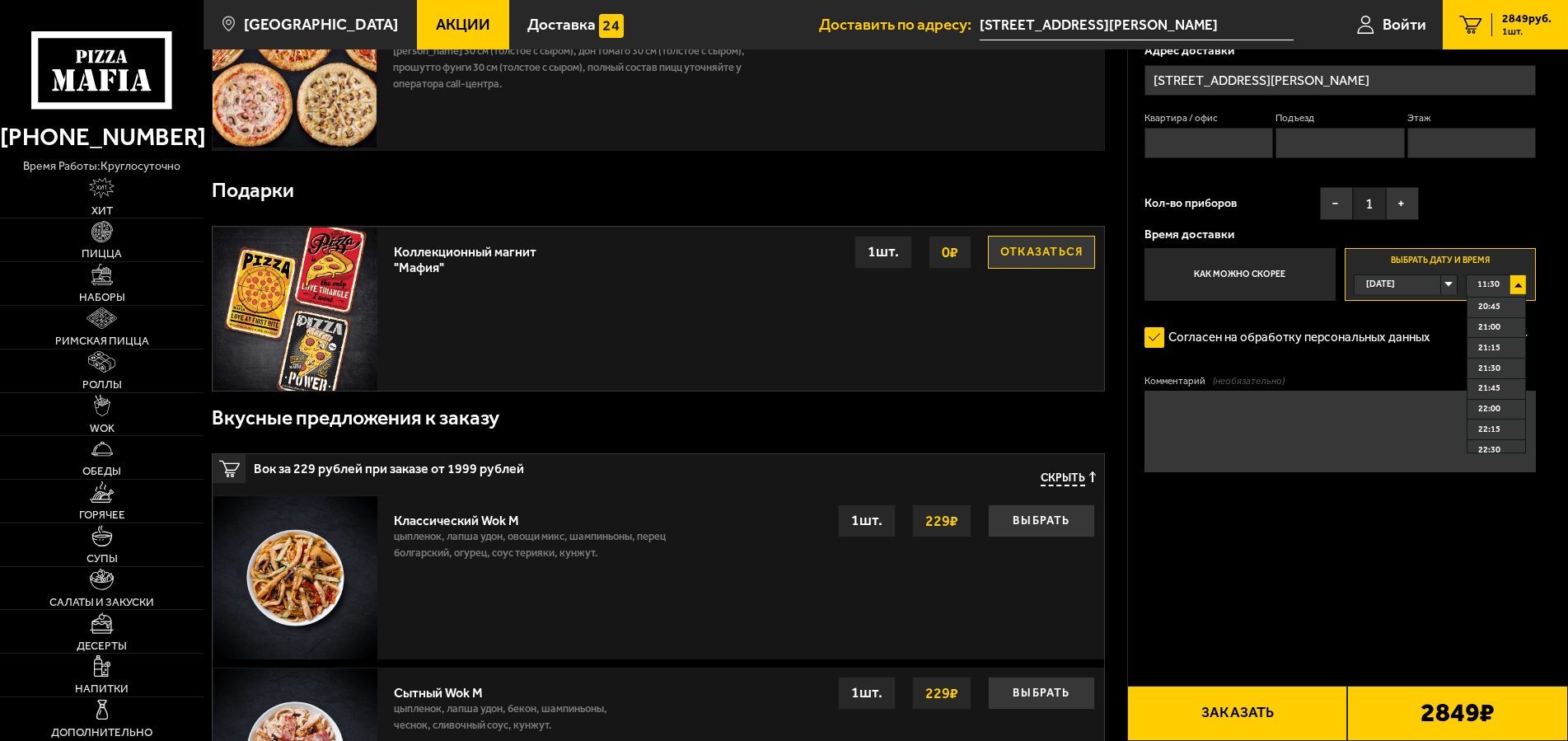
click at [1522, 344] on div at bounding box center [1524, 338] width 25 height 12
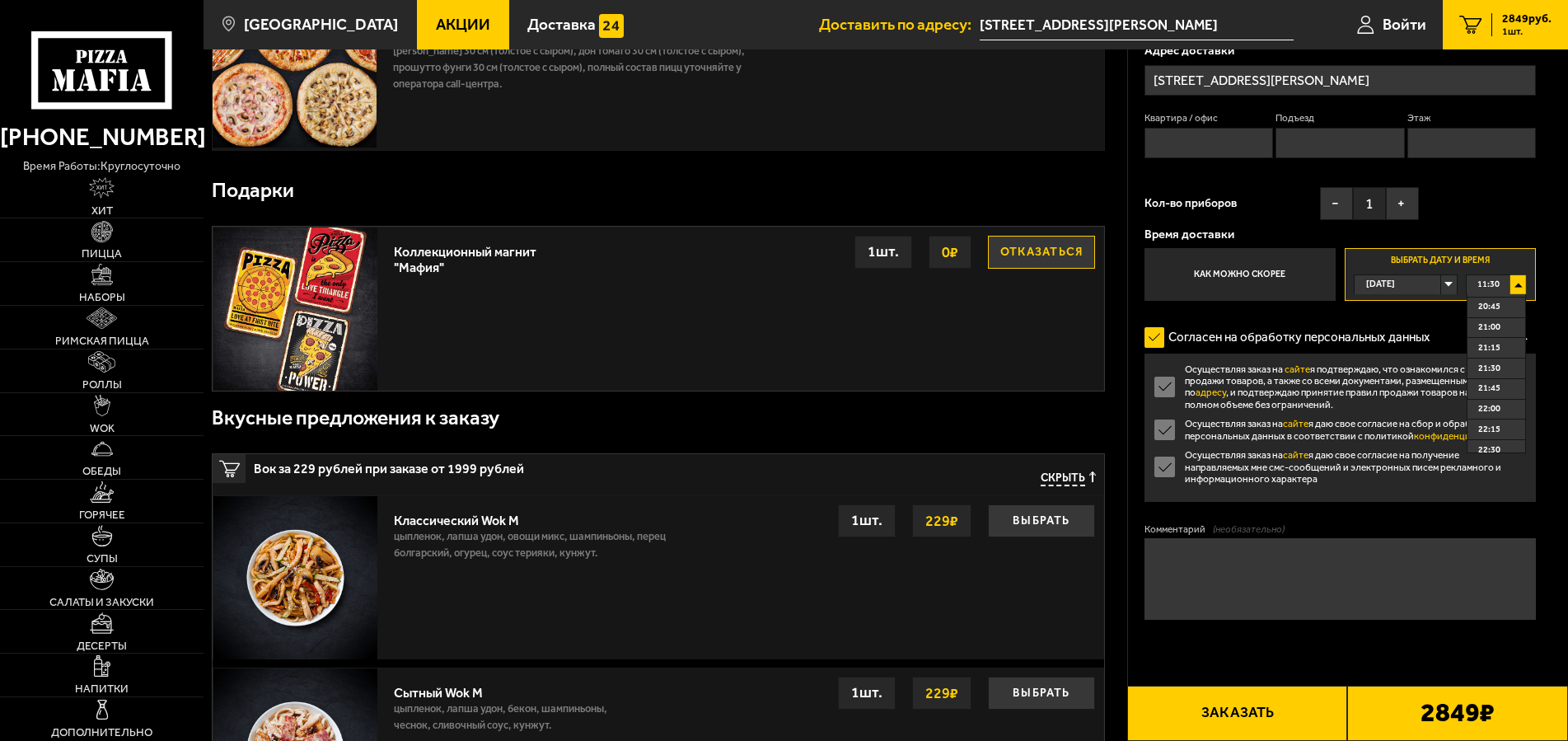
click at [1510, 301] on div "Имя Светлана Телефон Применить скидку Вы будете зарегистрированы автоматически.…" at bounding box center [1340, 118] width 392 height 366
click at [1508, 301] on div "Имя Светлана Телефон Применить скидку Вы будете зарегистрированы автоматически.…" at bounding box center [1340, 118] width 392 height 366
click at [1486, 294] on span "11:30" at bounding box center [1488, 284] width 22 height 19
click at [1482, 294] on span "11:30" at bounding box center [1488, 284] width 22 height 19
click at [1495, 294] on div "11:30" at bounding box center [1496, 284] width 60 height 19
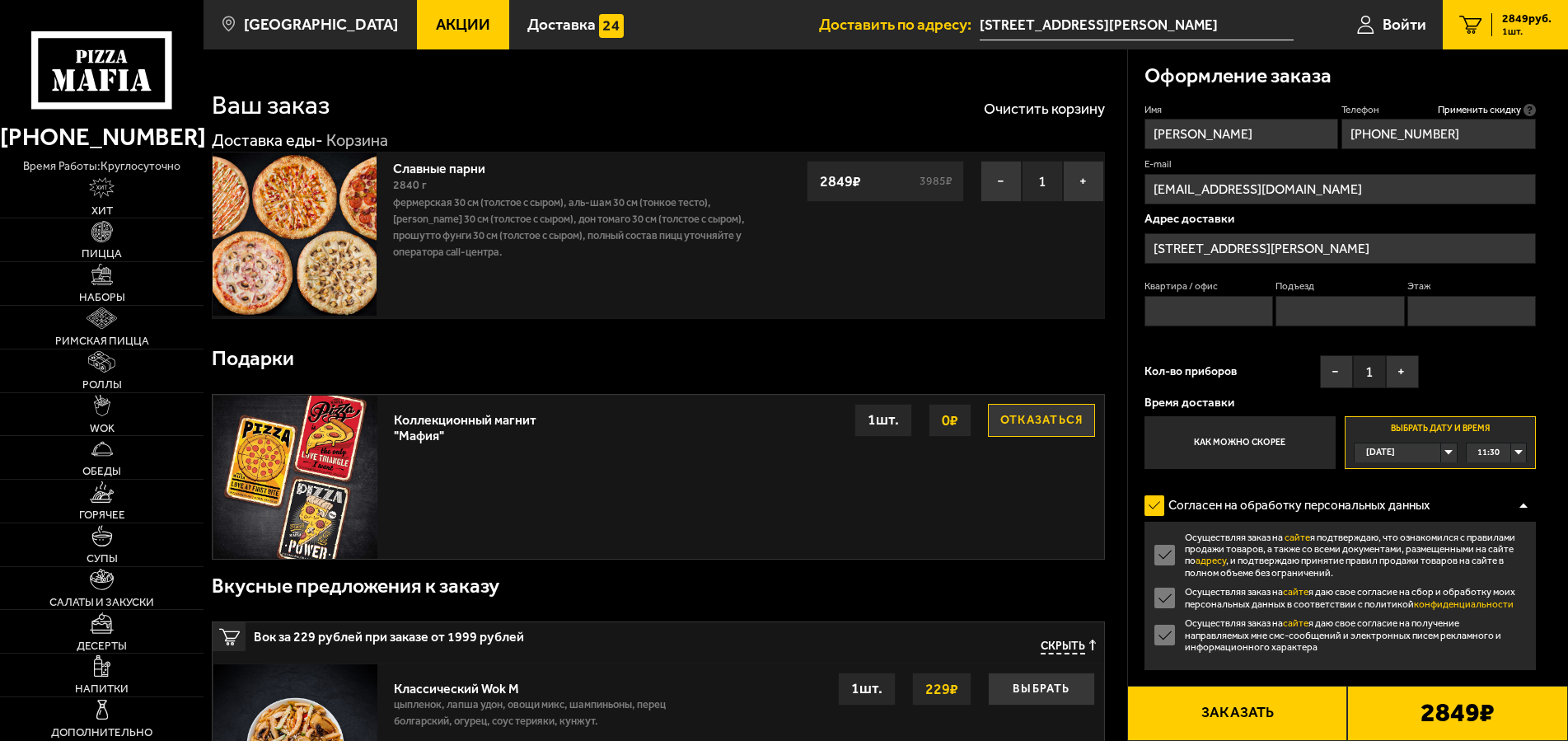
scroll to position [336, 0]
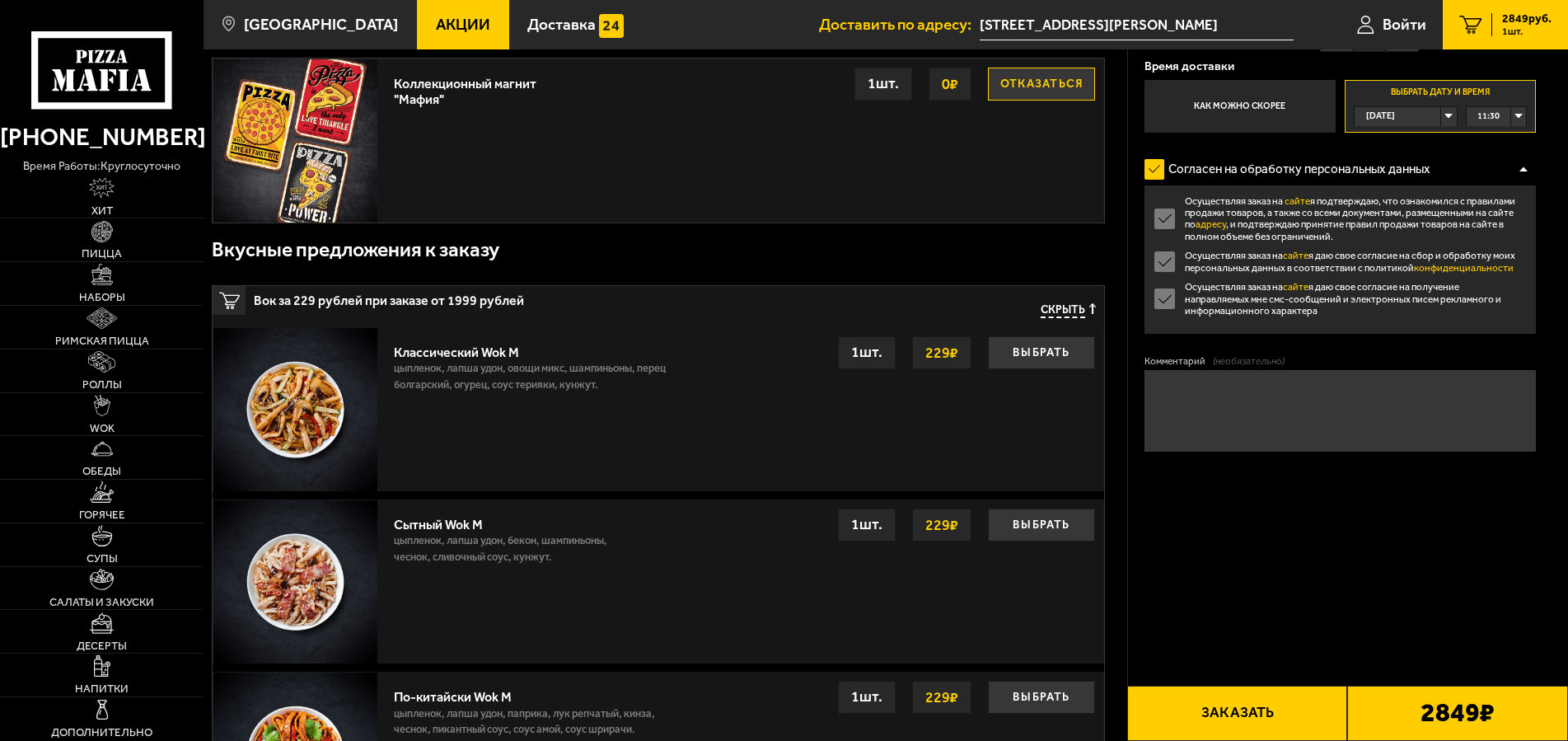
click at [1495, 126] on div "11:30" at bounding box center [1496, 116] width 60 height 19
click at [1513, 133] on div "Время доставки Как можно скорее Выбрать дату и время Сегодня 11:30 11:30 11:45 …" at bounding box center [1340, 96] width 392 height 73
click at [1511, 133] on div "Время доставки Как можно скорее Выбрать дату и время Сегодня 11:30 11:30 11:45 …" at bounding box center [1340, 96] width 392 height 73
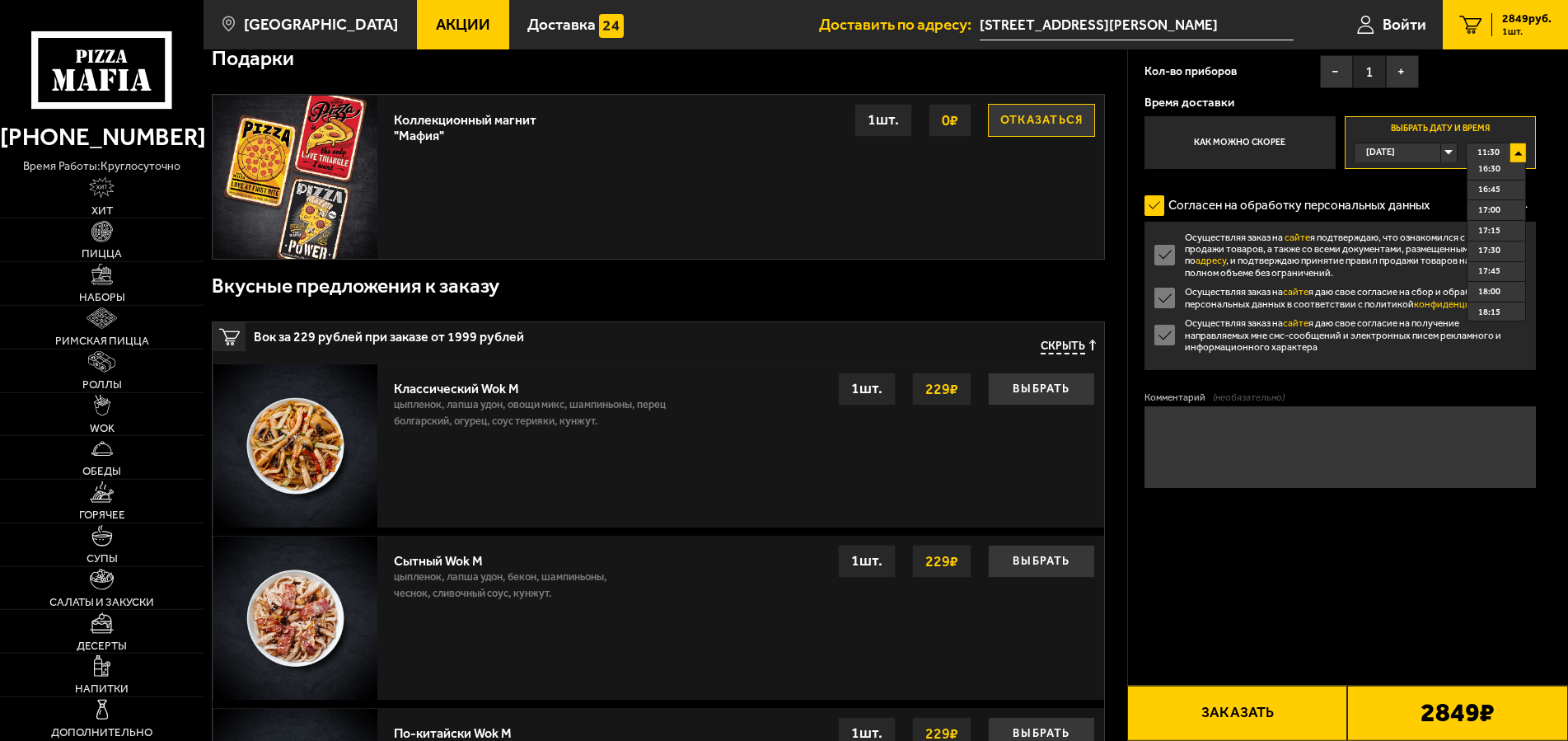
scroll to position [0, 0]
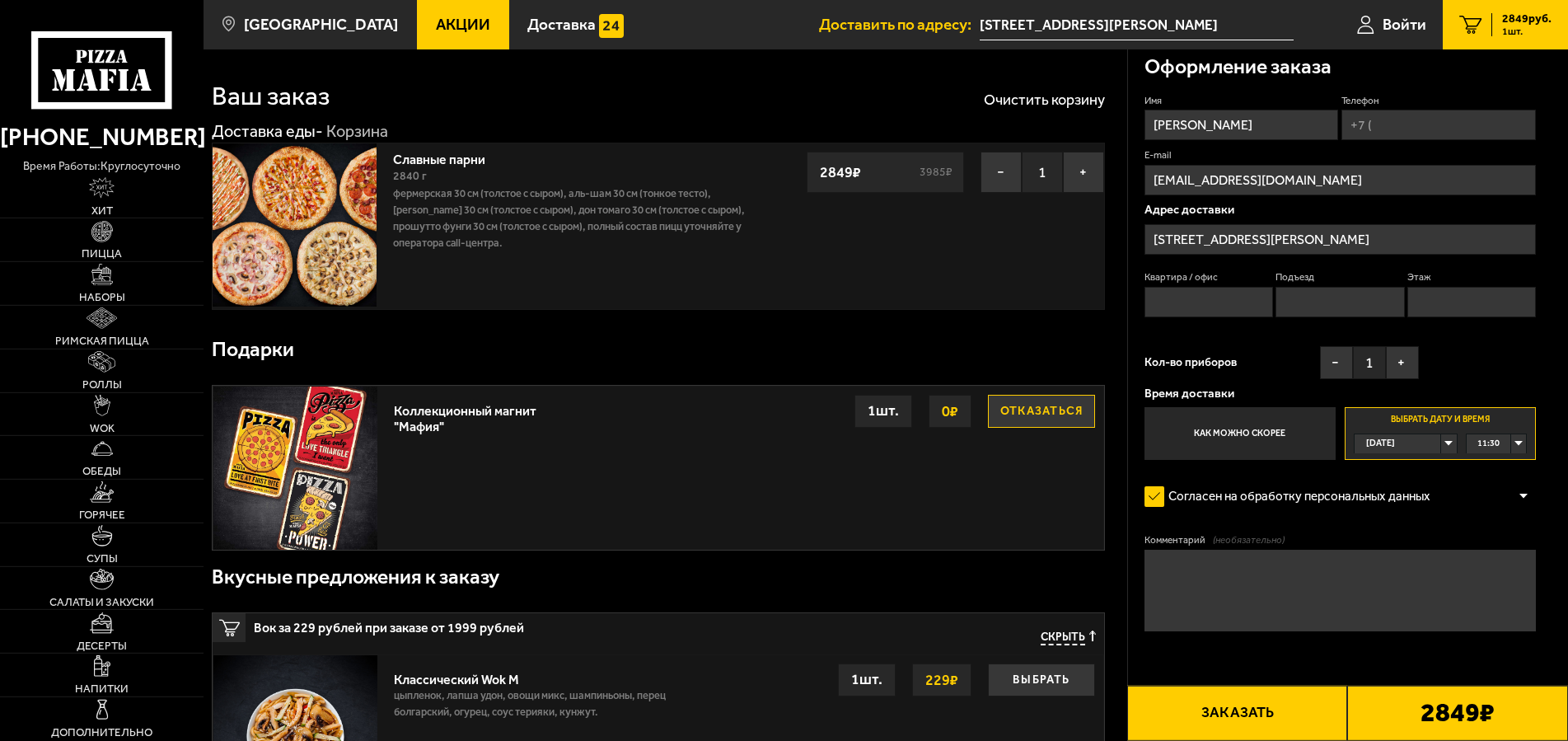
scroll to position [168, 0]
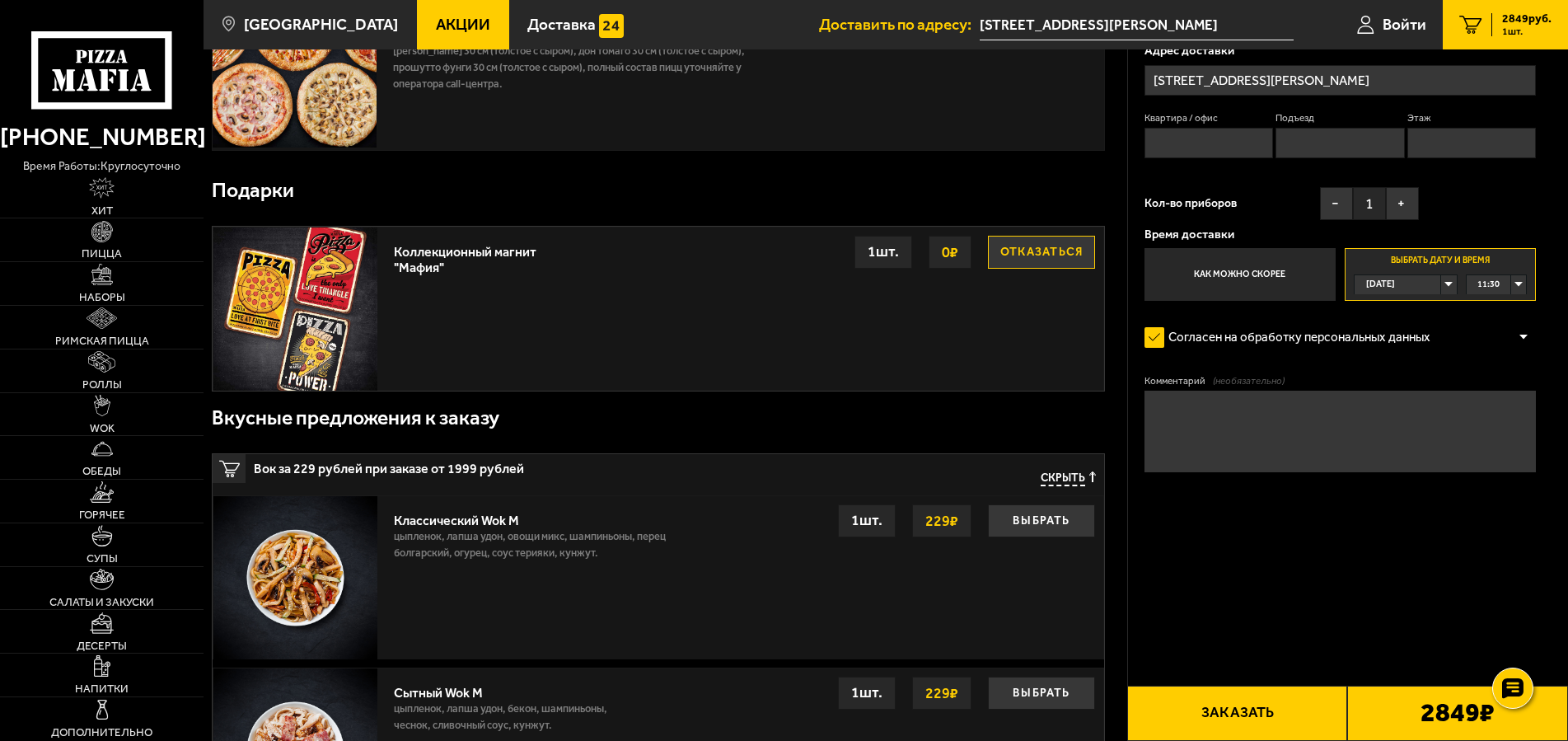
click at [1502, 294] on div "11:30" at bounding box center [1496, 284] width 60 height 19
